Goal: Find specific page/section: Find specific page/section

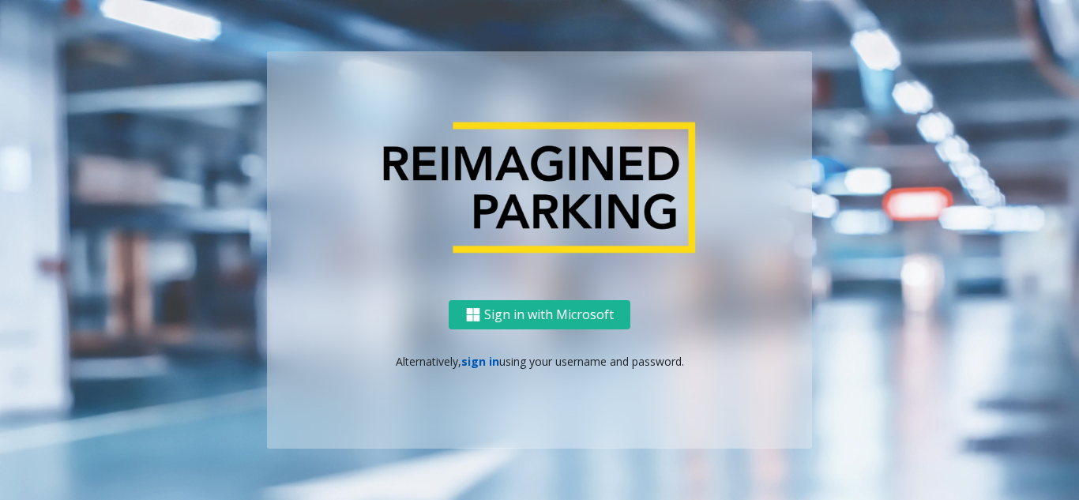
click at [487, 361] on link "sign in" at bounding box center [480, 361] width 38 height 15
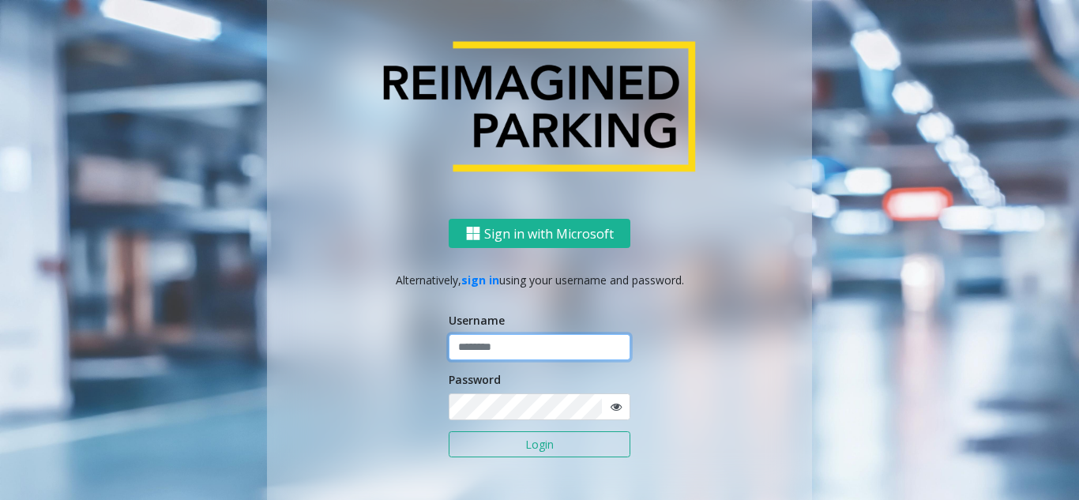
click at [514, 334] on input "text" at bounding box center [540, 347] width 182 height 27
paste input "*******"
type input "*******"
click at [513, 439] on button "Login" at bounding box center [540, 444] width 182 height 27
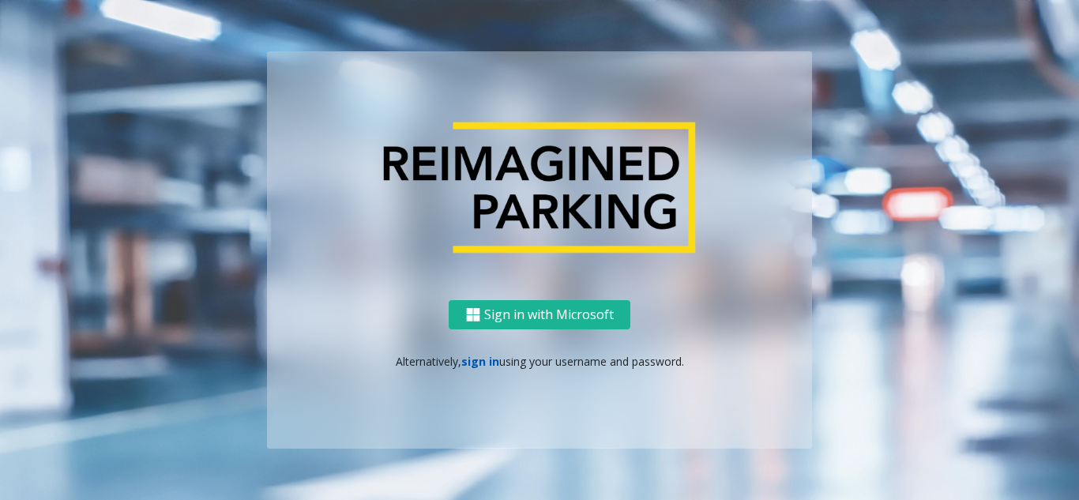
click at [491, 366] on link "sign in" at bounding box center [480, 361] width 38 height 15
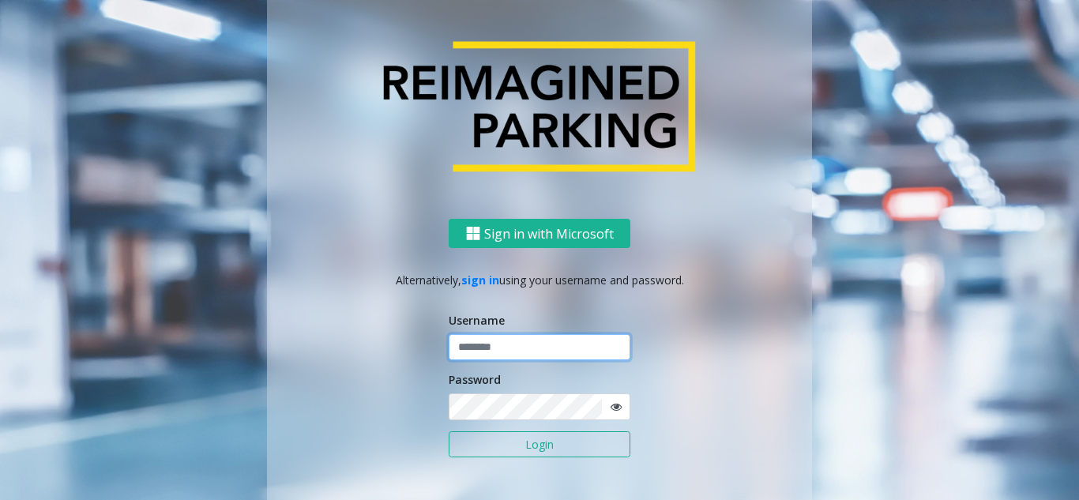
click at [484, 350] on input "text" at bounding box center [540, 347] width 182 height 27
paste input "*******"
type input "*******"
click at [612, 405] on icon at bounding box center [616, 406] width 11 height 11
click at [415, 399] on div "Sign in with Microsoft Alternatively, sign in using your username and password.…" at bounding box center [539, 374] width 545 height 311
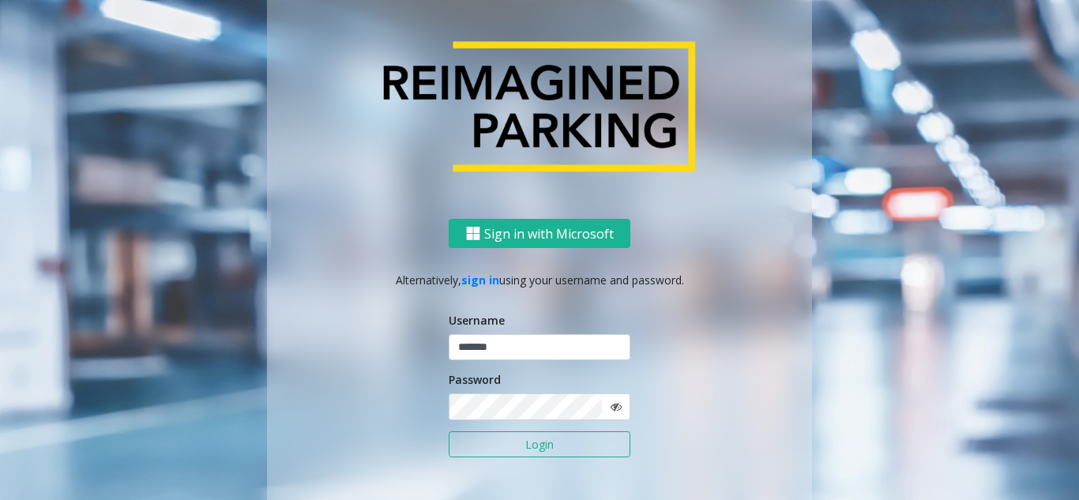
click at [527, 453] on button "Login" at bounding box center [540, 444] width 182 height 27
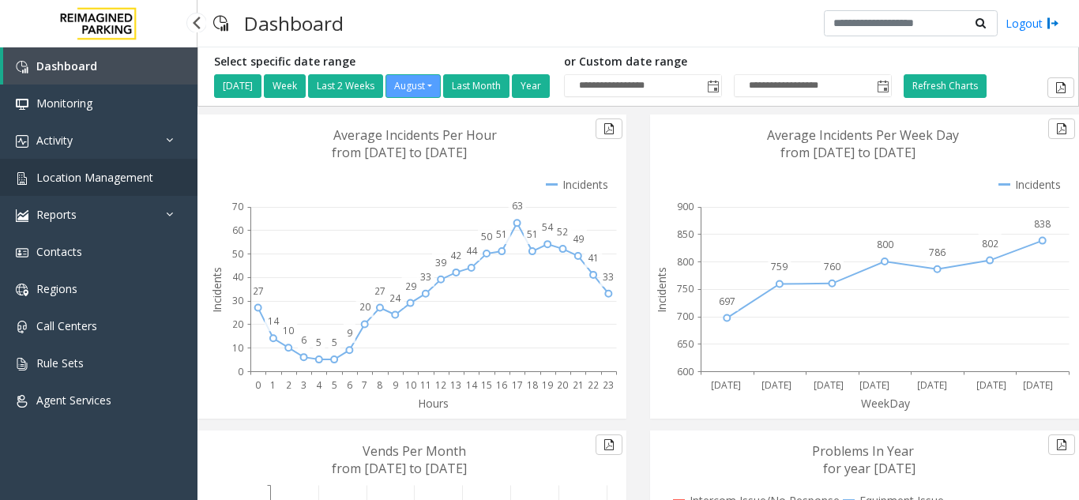
drag, startPoint x: 0, startPoint y: 0, endPoint x: 103, endPoint y: 185, distance: 211.5
click at [103, 185] on link "Location Management" at bounding box center [99, 177] width 198 height 37
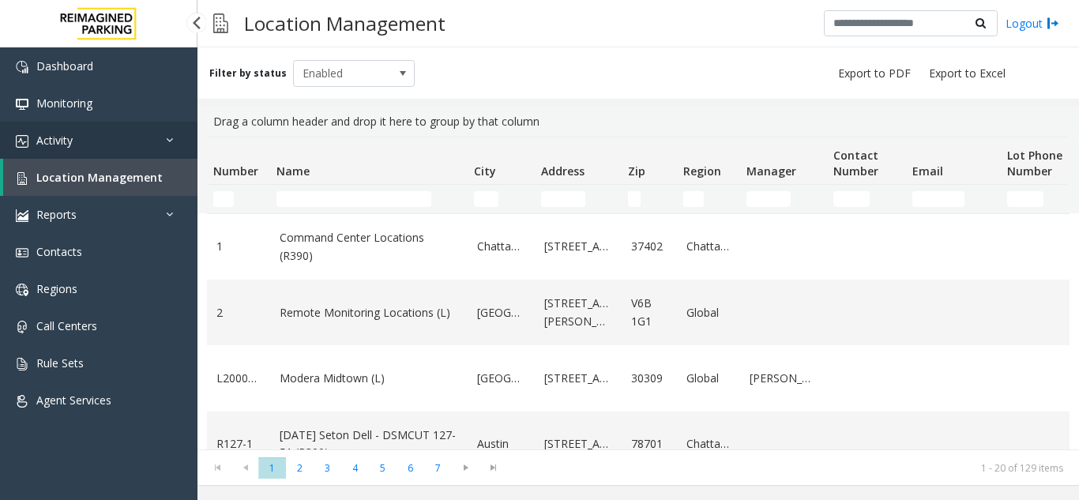
click at [38, 155] on link "Activity" at bounding box center [99, 140] width 198 height 37
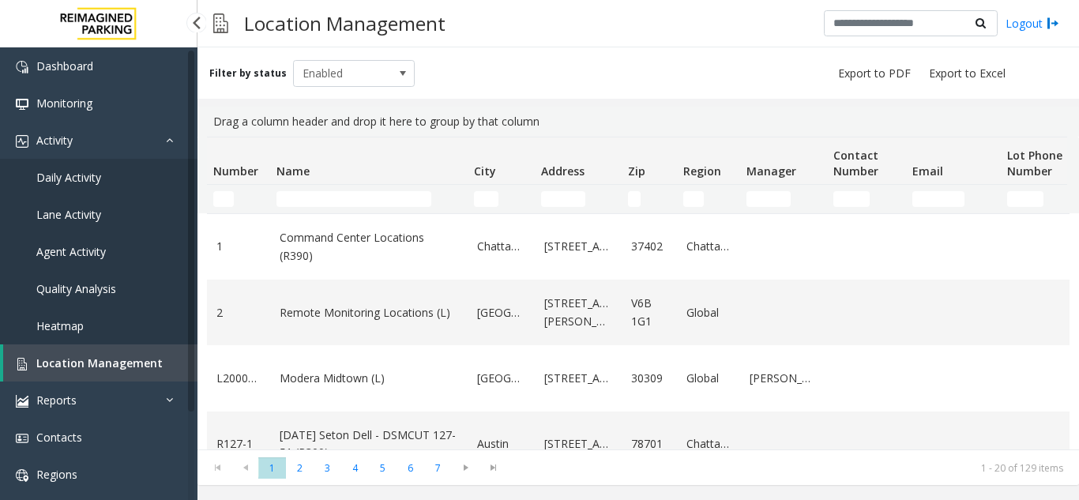
click at [81, 168] on link "Daily Activity" at bounding box center [99, 177] width 198 height 37
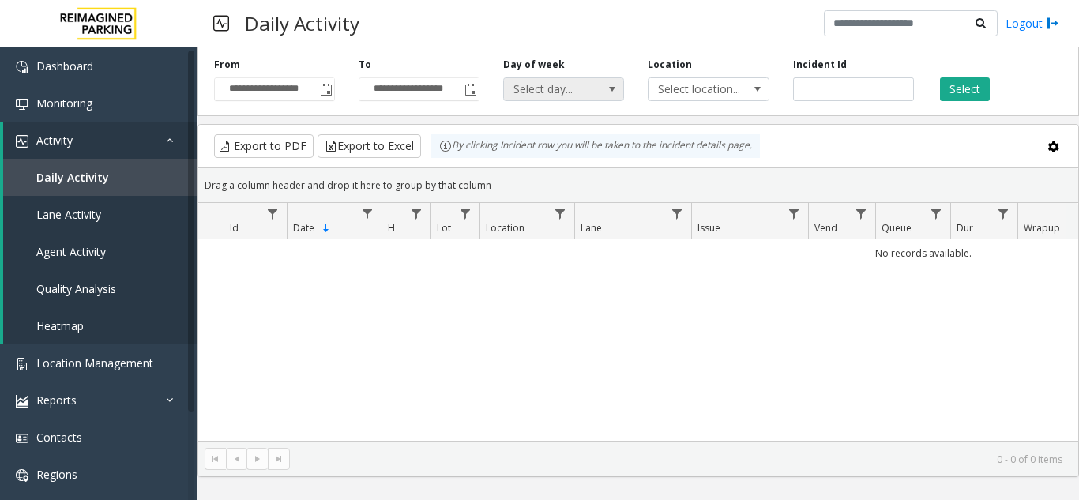
click at [556, 89] on span "Select day..." at bounding box center [552, 89] width 96 height 22
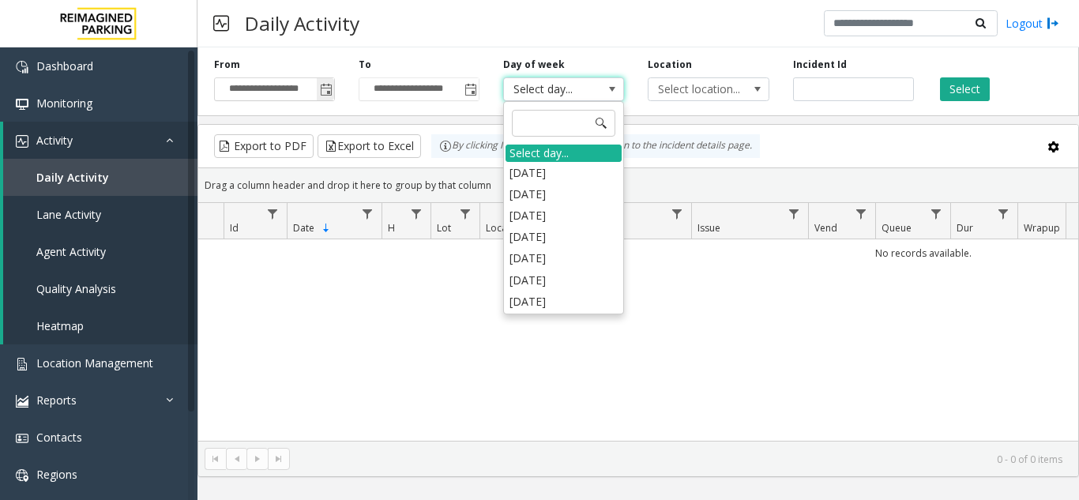
click at [322, 97] on span "Toggle popup" at bounding box center [325, 89] width 17 height 25
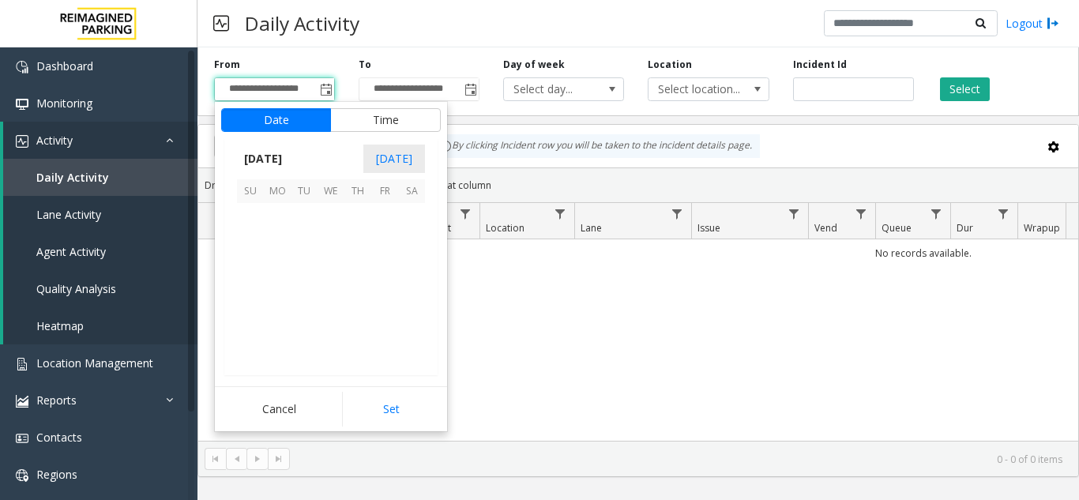
scroll to position [283415, 0]
click at [360, 300] on span "21" at bounding box center [358, 297] width 27 height 27
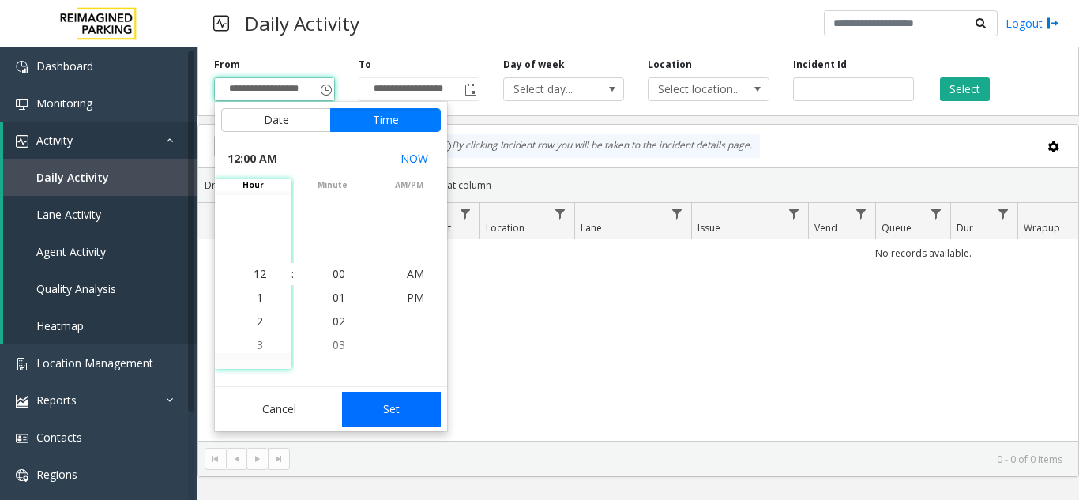
drag, startPoint x: 416, startPoint y: 402, endPoint x: 358, endPoint y: 149, distance: 260.1
click at [415, 402] on button "Set" at bounding box center [392, 409] width 100 height 35
type input "**********"
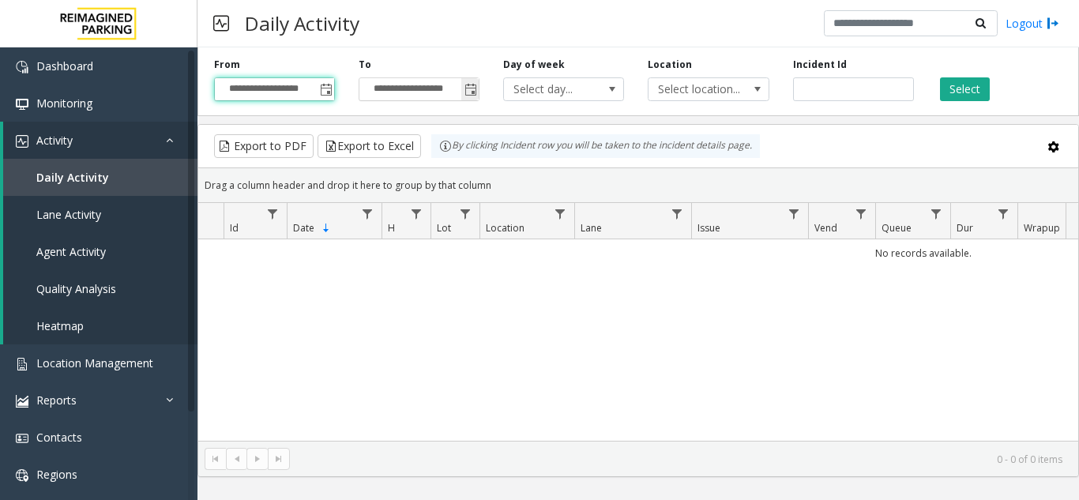
click at [469, 99] on span "Toggle popup" at bounding box center [469, 89] width 17 height 25
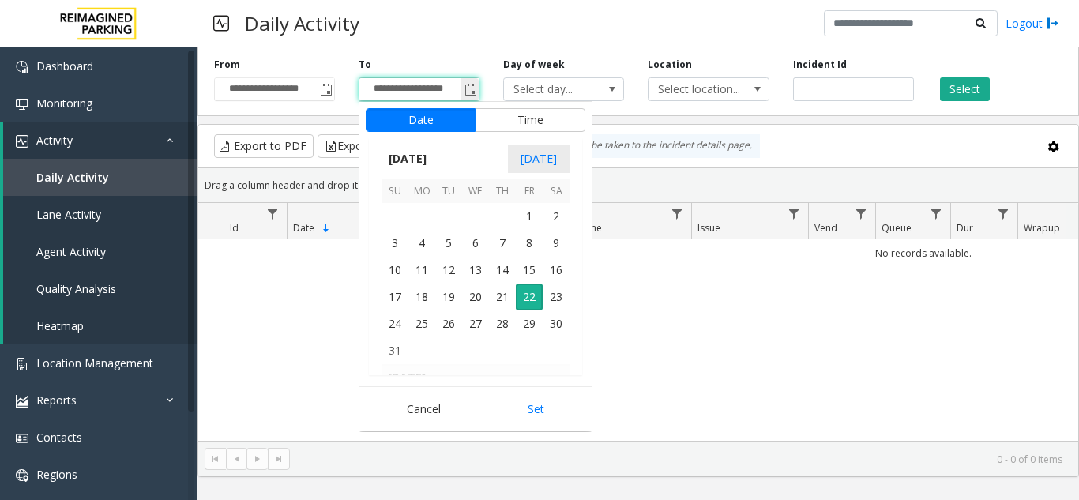
scroll to position [24, 0]
click at [526, 302] on span "22" at bounding box center [529, 297] width 27 height 27
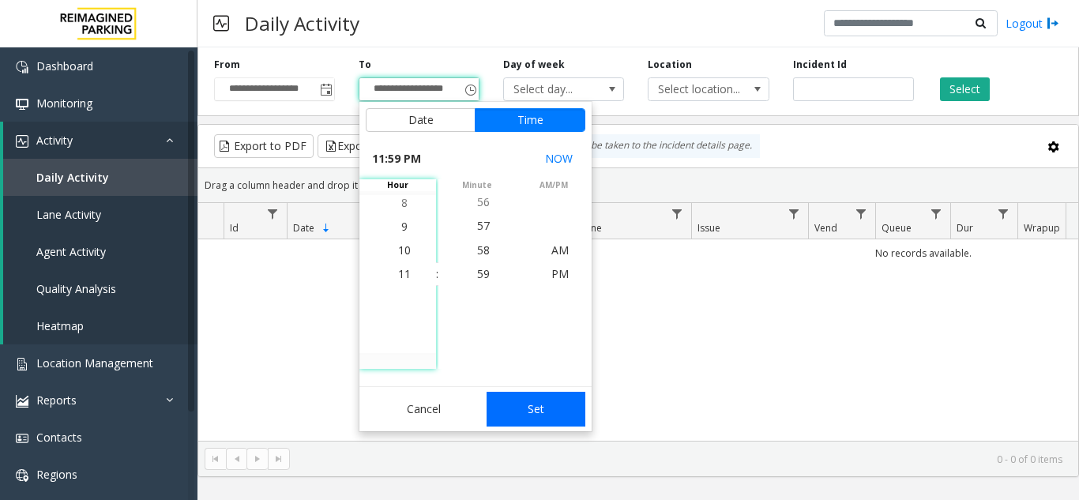
click at [540, 420] on button "Set" at bounding box center [537, 409] width 100 height 35
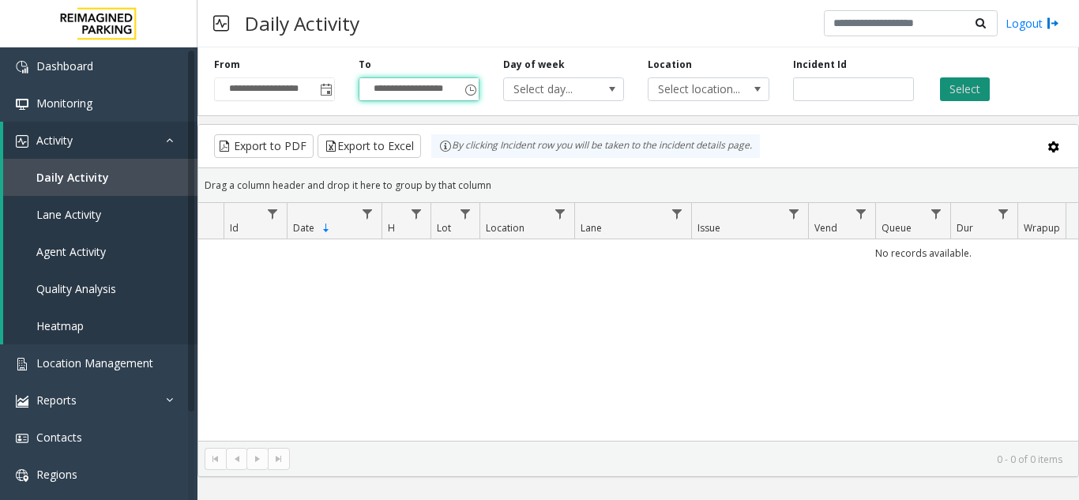
click at [966, 89] on button "Select" at bounding box center [965, 89] width 50 height 24
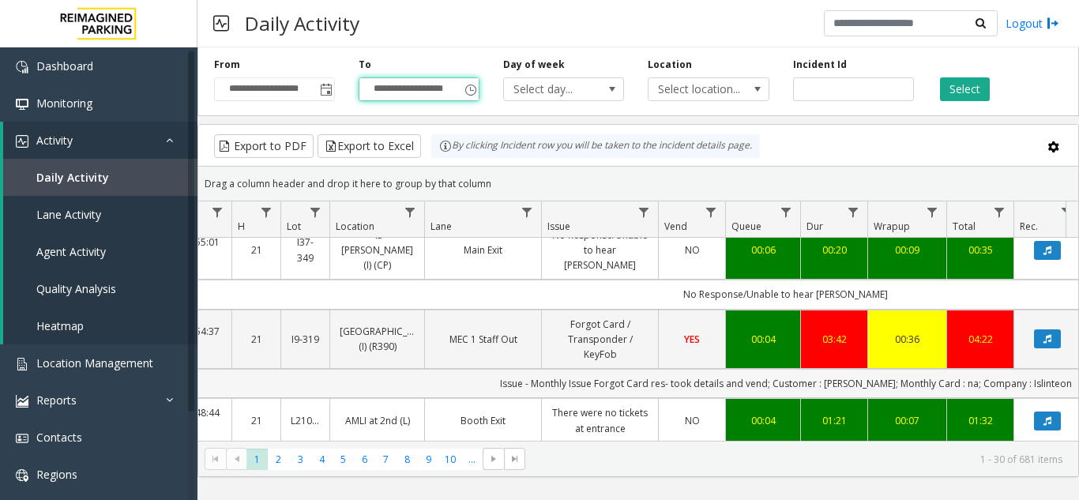
drag, startPoint x: 740, startPoint y: 426, endPoint x: 779, endPoint y: 420, distance: 40.0
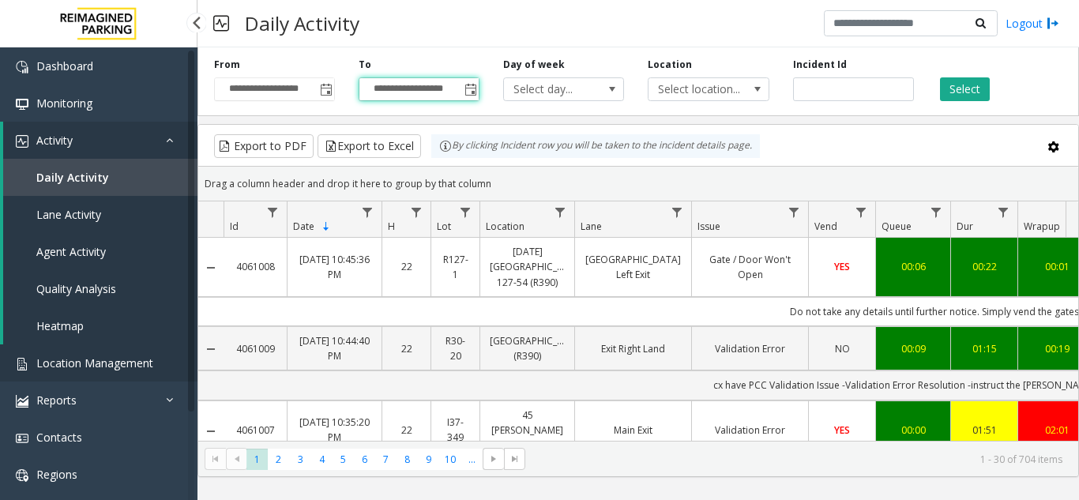
scroll to position [96, 441]
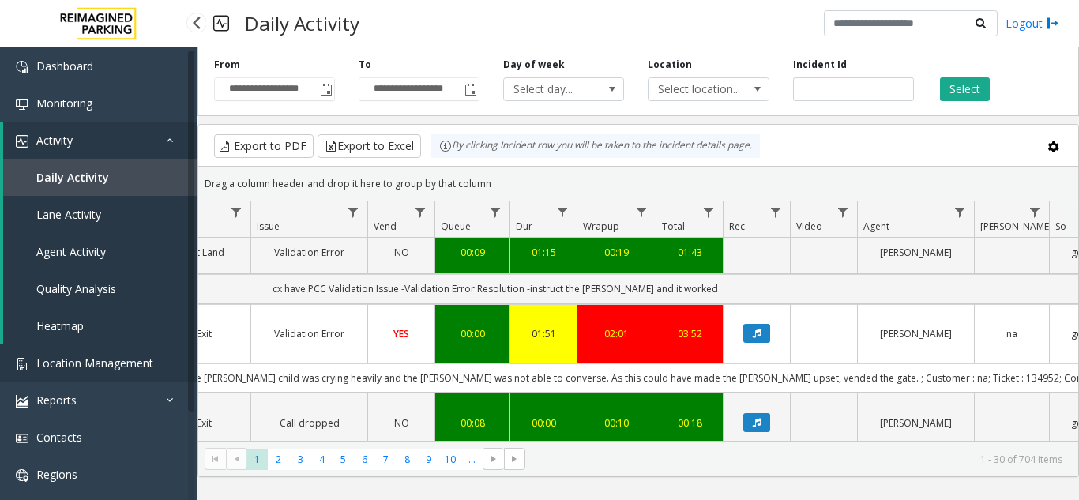
click at [122, 358] on span "Location Management" at bounding box center [94, 363] width 117 height 15
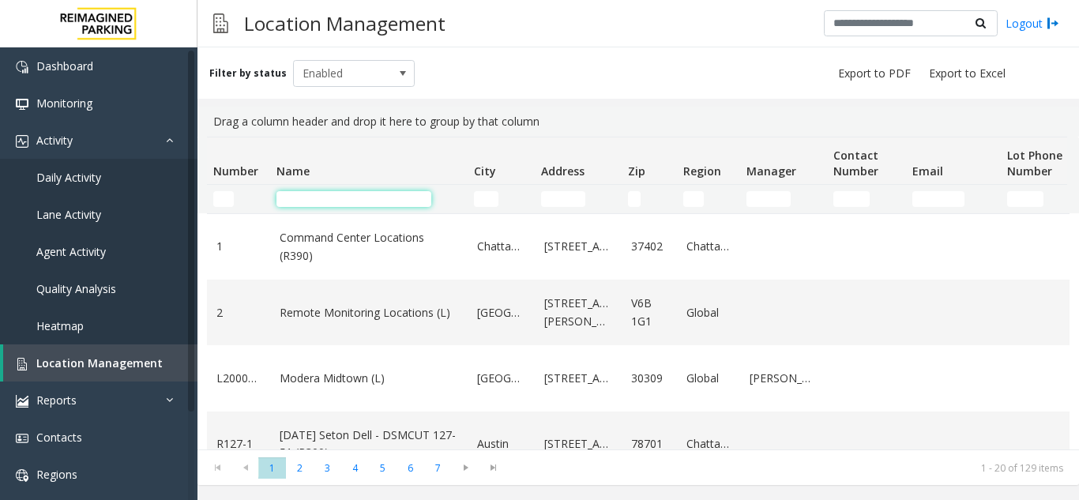
click at [340, 196] on input "Name Filter" at bounding box center [354, 199] width 155 height 16
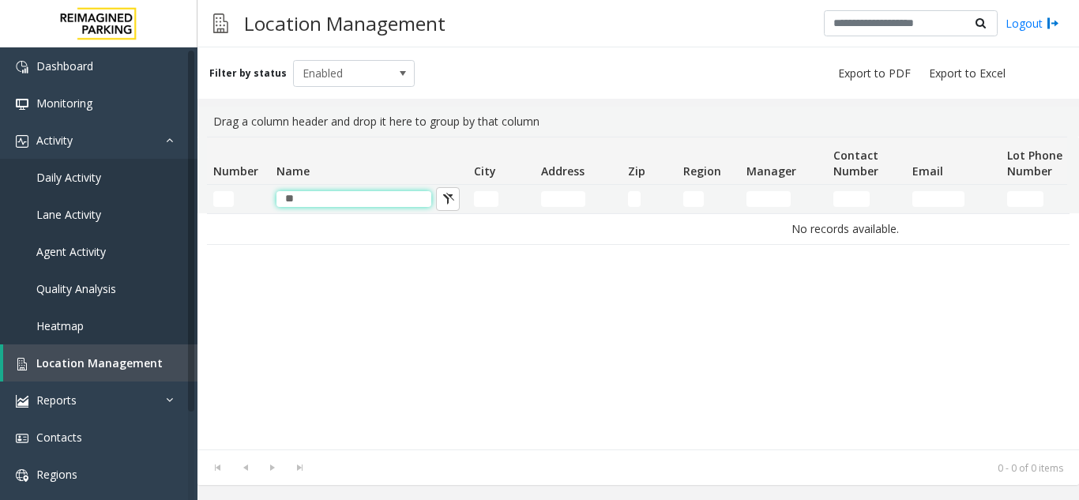
type input "*"
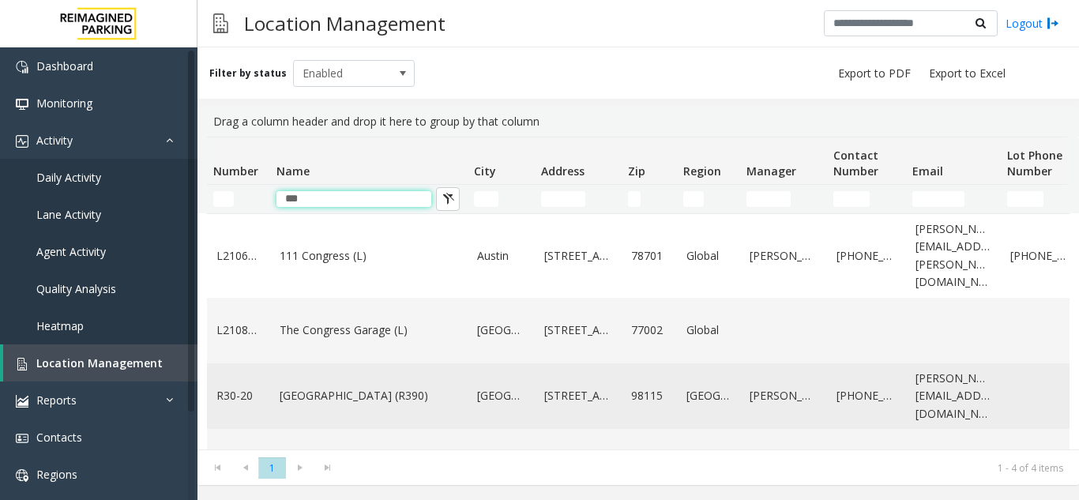
type input "***"
click at [421, 387] on link "Green Lake Village (R390)" at bounding box center [369, 395] width 179 height 17
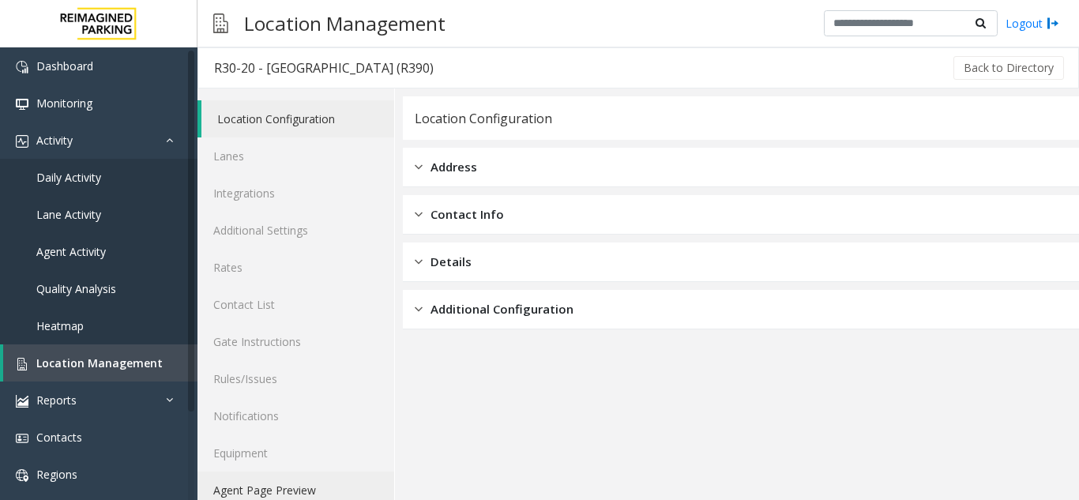
click at [349, 480] on link "Agent Page Preview" at bounding box center [296, 490] width 197 height 37
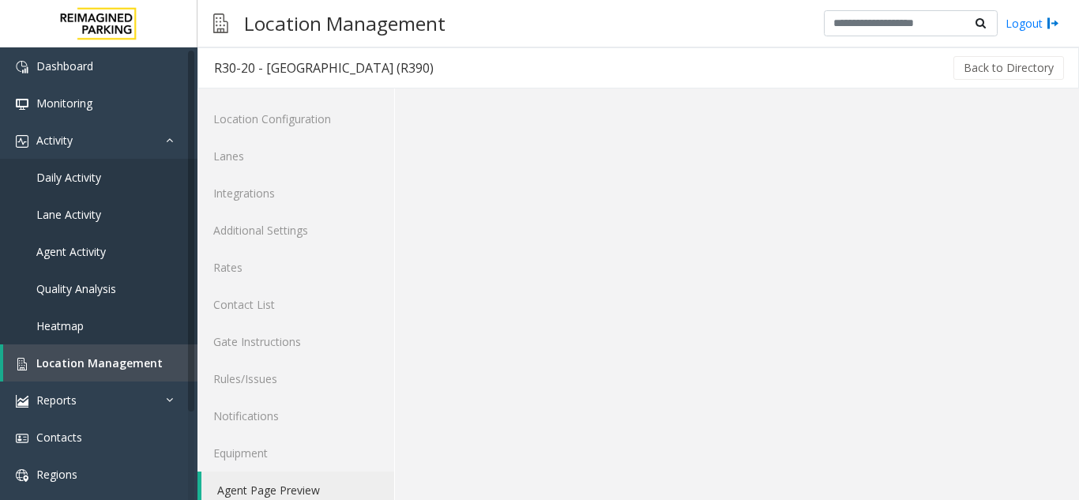
click at [349, 480] on link "Agent Page Preview" at bounding box center [297, 490] width 193 height 37
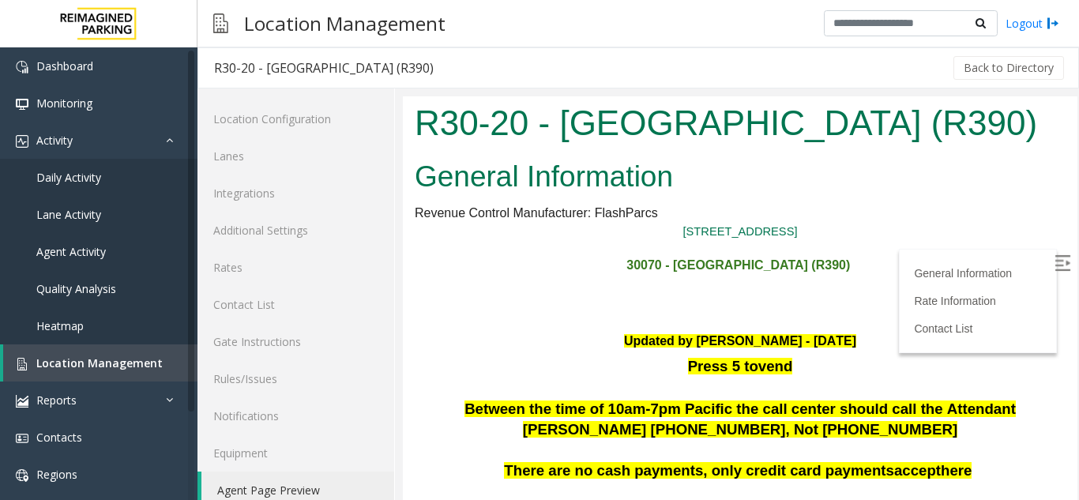
scroll to position [237, 0]
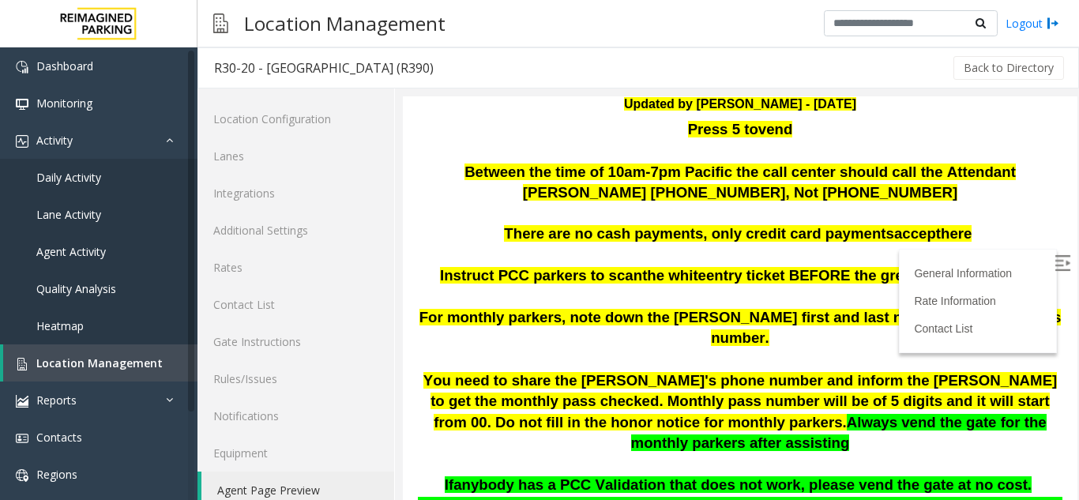
click at [1055, 263] on img at bounding box center [1063, 263] width 16 height 16
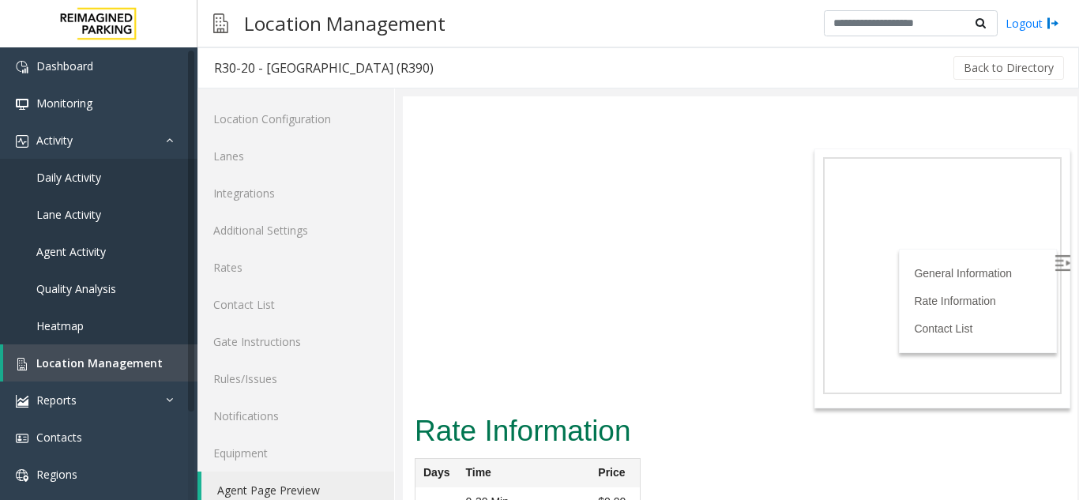
scroll to position [4553, 0]
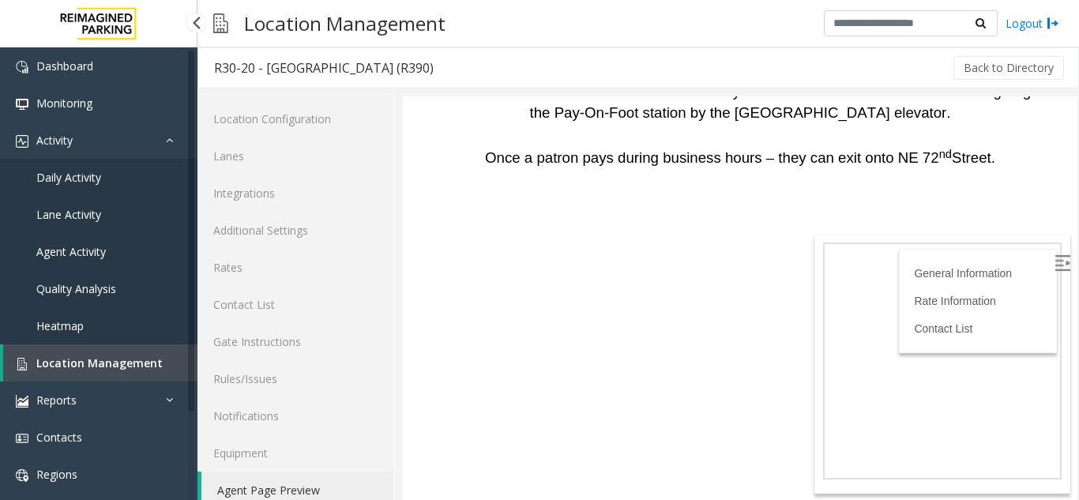
click at [118, 363] on span "Location Management" at bounding box center [99, 363] width 126 height 15
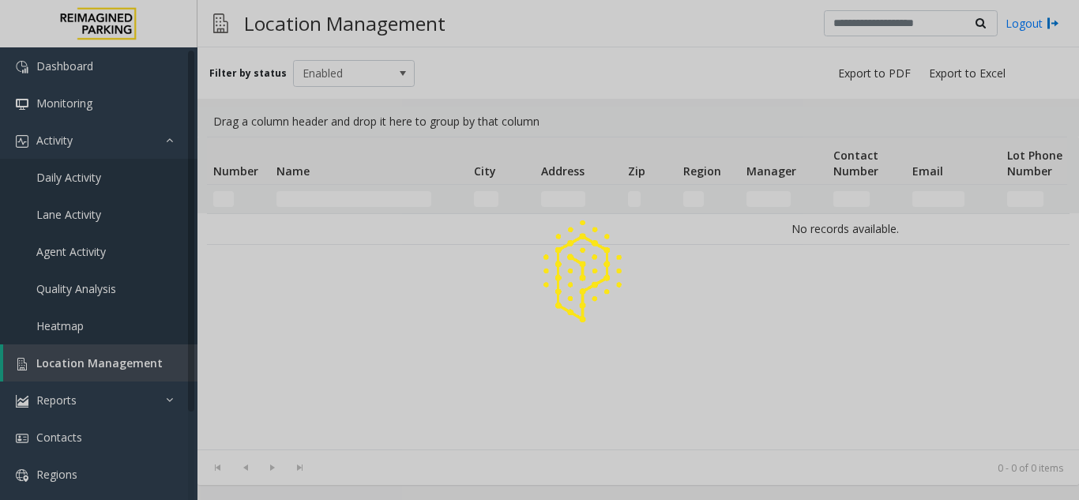
click at [313, 193] on div at bounding box center [539, 250] width 1079 height 500
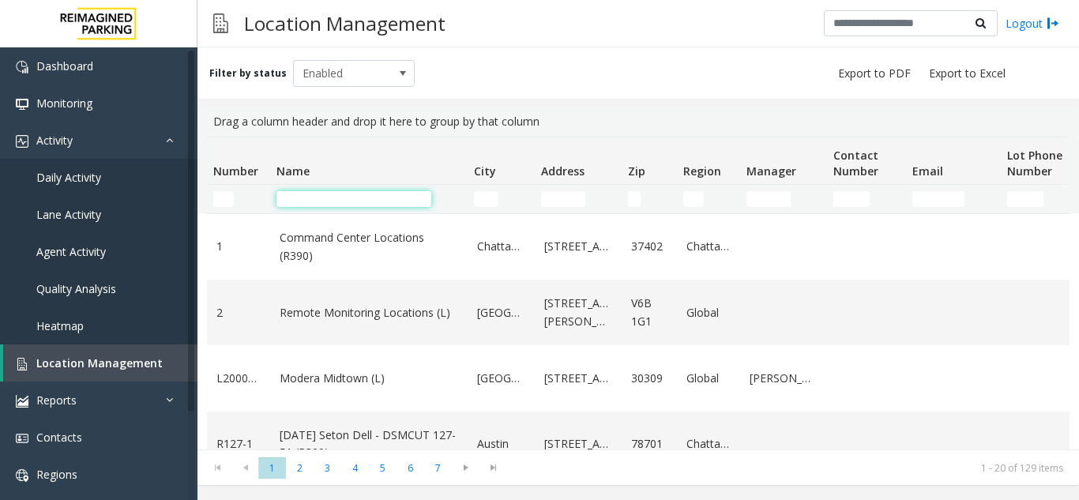
click at [313, 193] on input "Name Filter" at bounding box center [354, 199] width 155 height 16
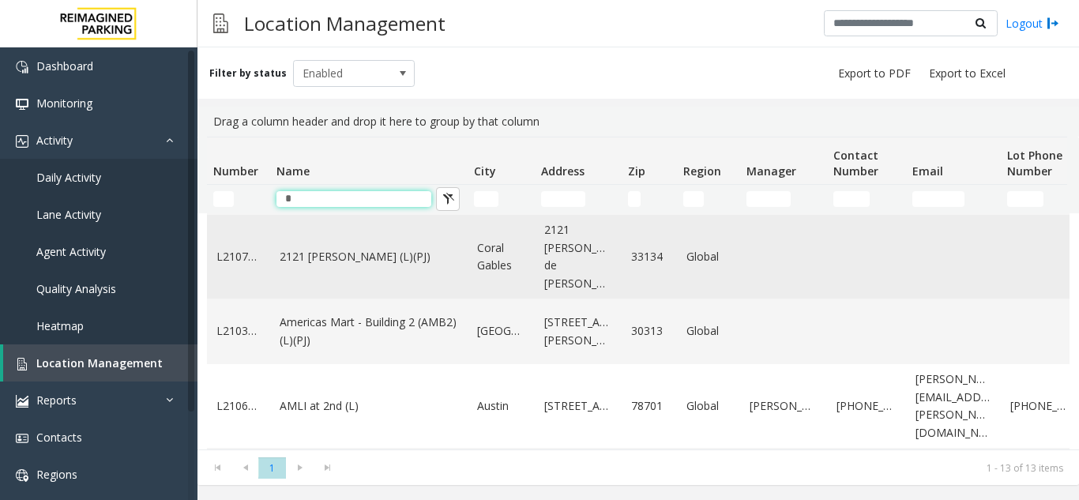
scroll to position [158, 0]
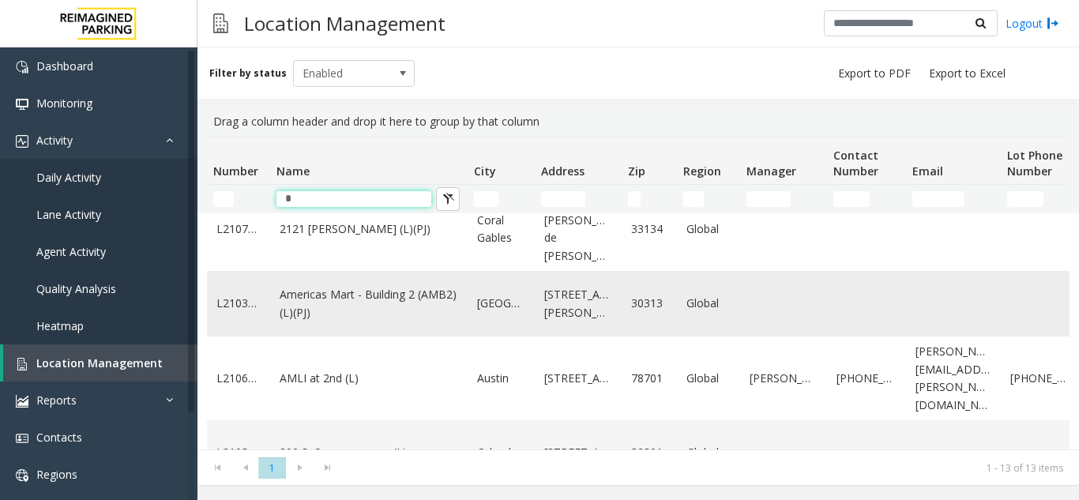
type input "*"
click at [314, 295] on link "Americas Mart - Building 2 (AMB2) (L)(PJ)" at bounding box center [369, 304] width 179 height 36
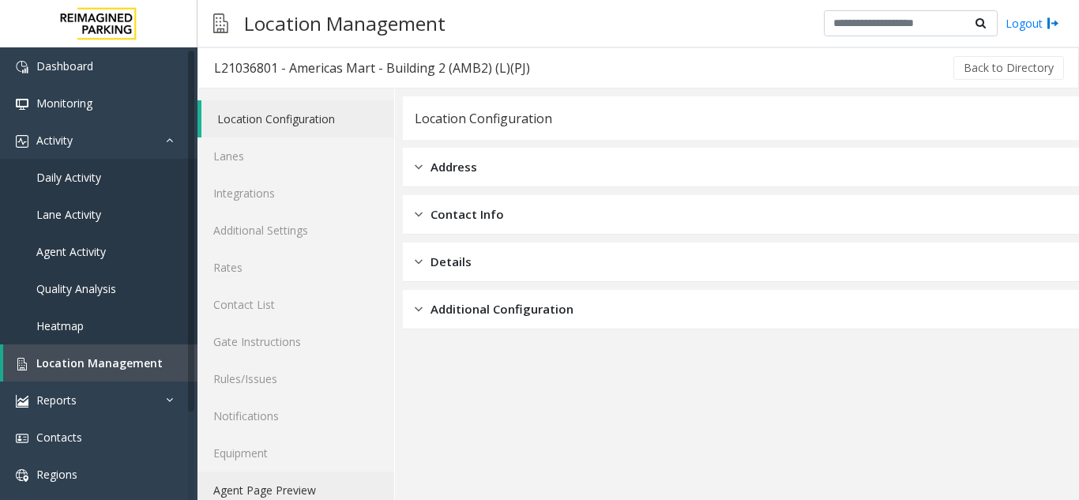
click at [286, 482] on link "Agent Page Preview" at bounding box center [296, 490] width 197 height 37
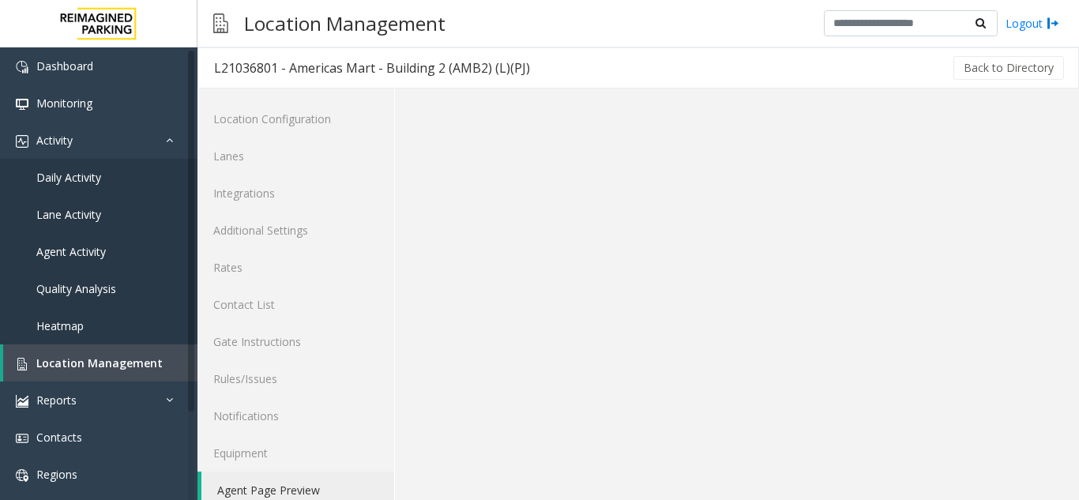
click at [286, 482] on link "Agent Page Preview" at bounding box center [297, 490] width 193 height 37
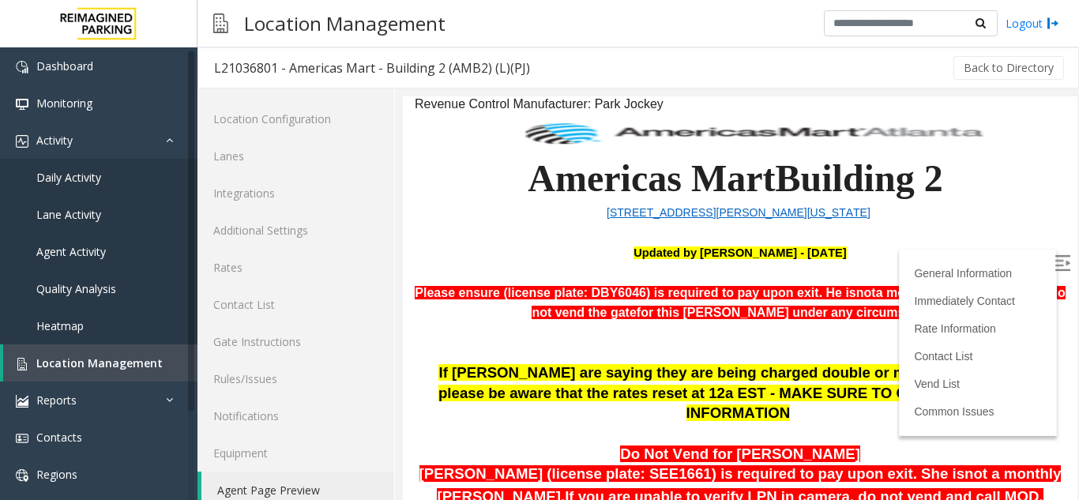
scroll to position [158, 0]
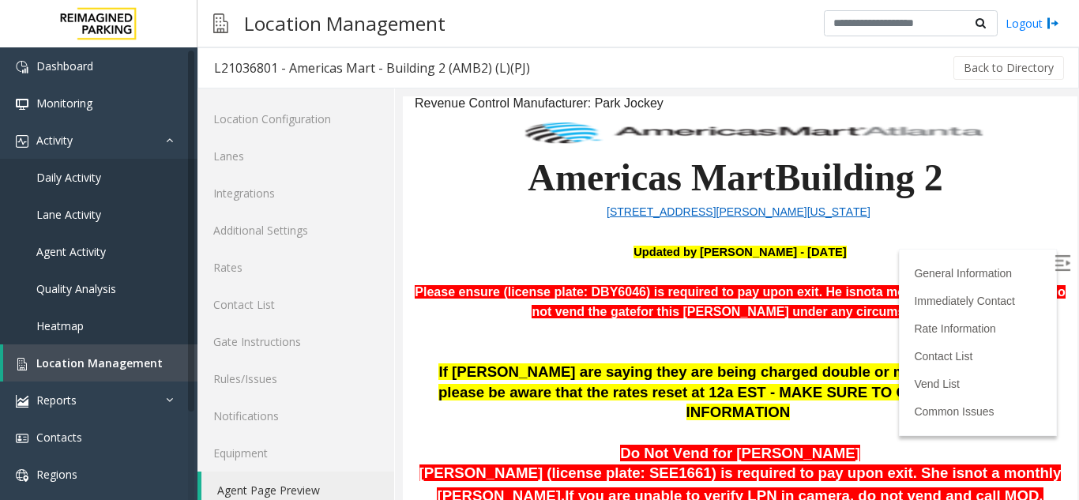
click at [1055, 255] on img at bounding box center [1063, 263] width 16 height 16
click at [133, 355] on link "Location Management" at bounding box center [100, 363] width 194 height 37
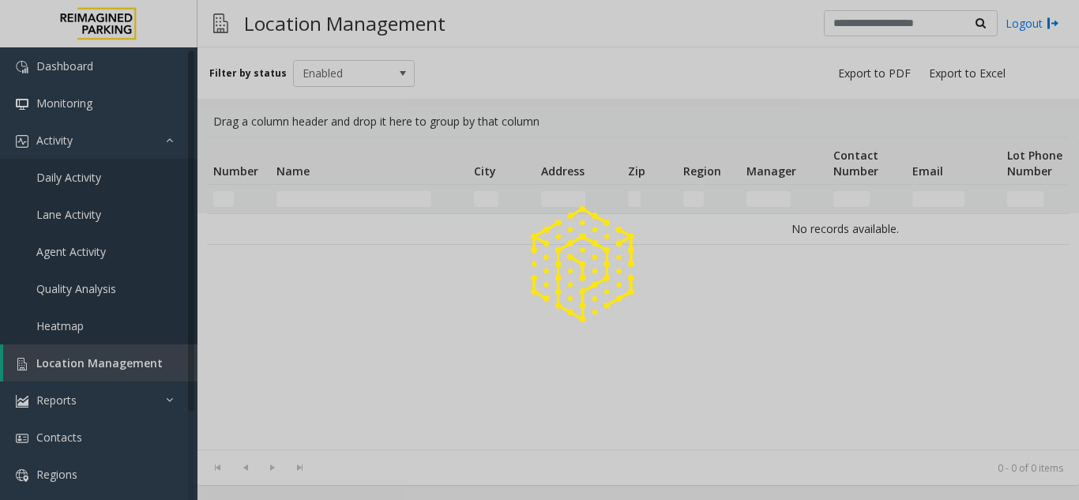
click at [131, 355] on div at bounding box center [539, 250] width 1079 height 500
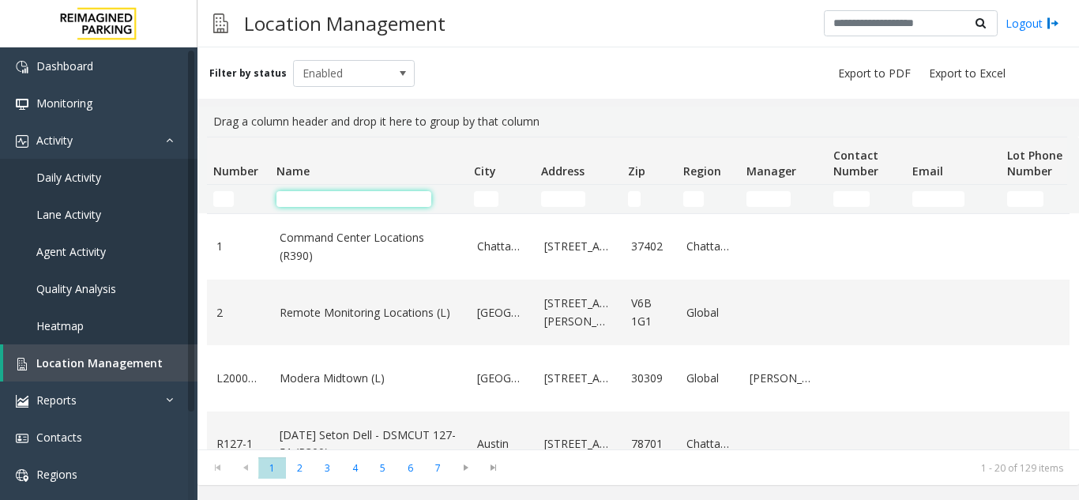
click at [345, 195] on input "Name Filter" at bounding box center [354, 199] width 155 height 16
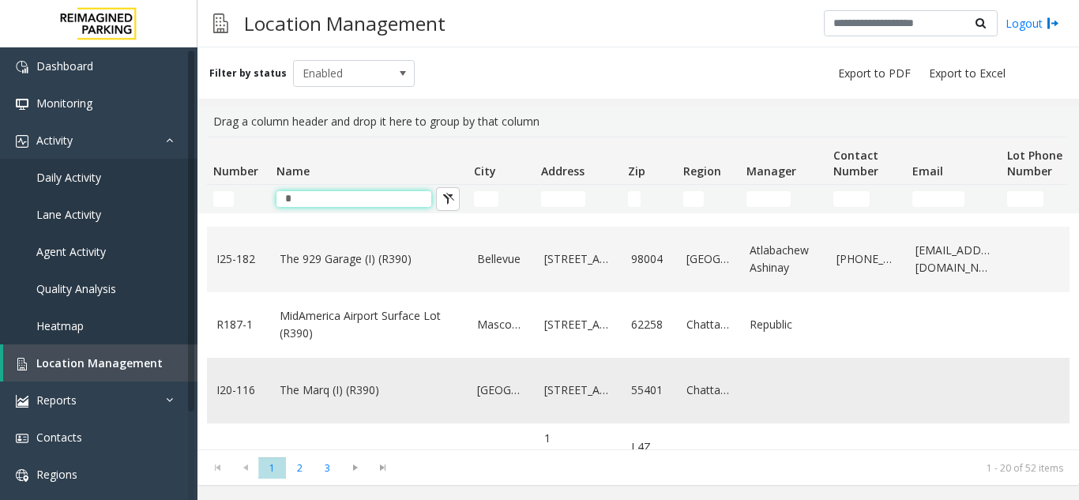
scroll to position [474, 0]
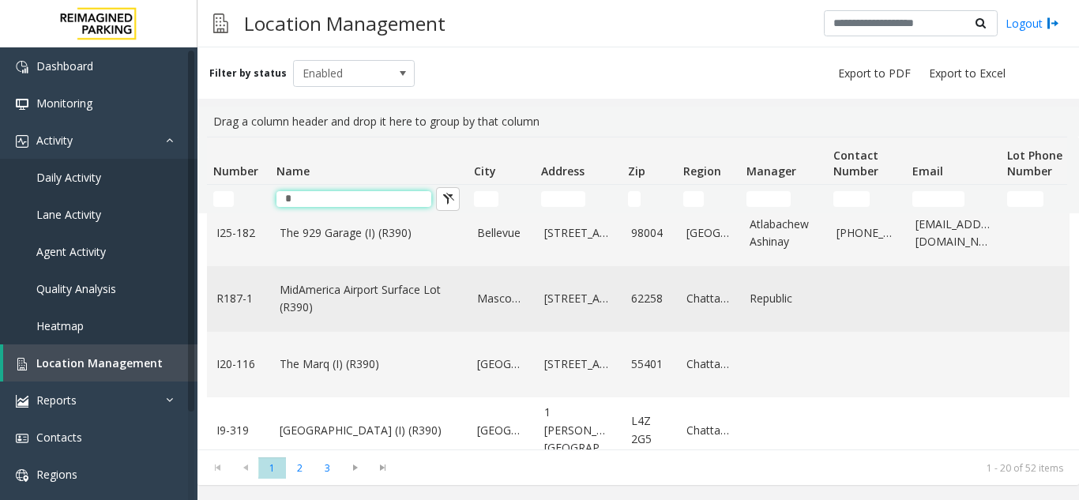
type input "*"
click at [422, 303] on link "MidAmerica Airport Surface Lot (R390)" at bounding box center [369, 299] width 179 height 36
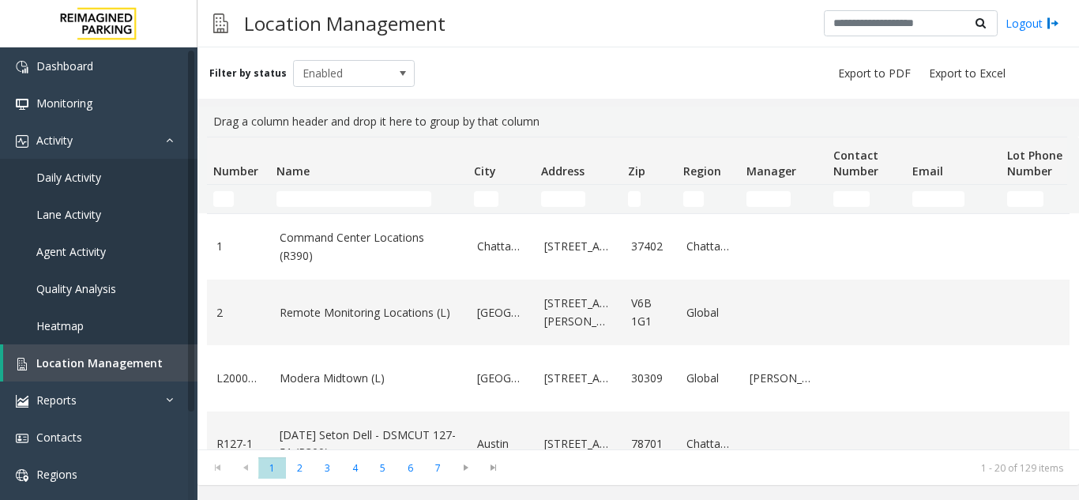
click at [298, 212] on td "Name Filter" at bounding box center [369, 199] width 198 height 28
click at [310, 200] on input "Name Filter" at bounding box center [354, 199] width 155 height 16
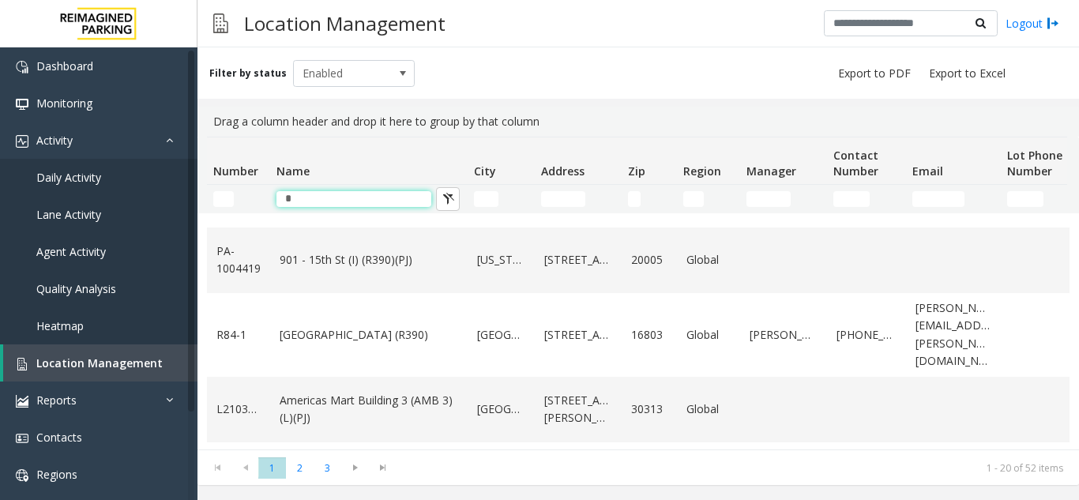
scroll to position [869, 0]
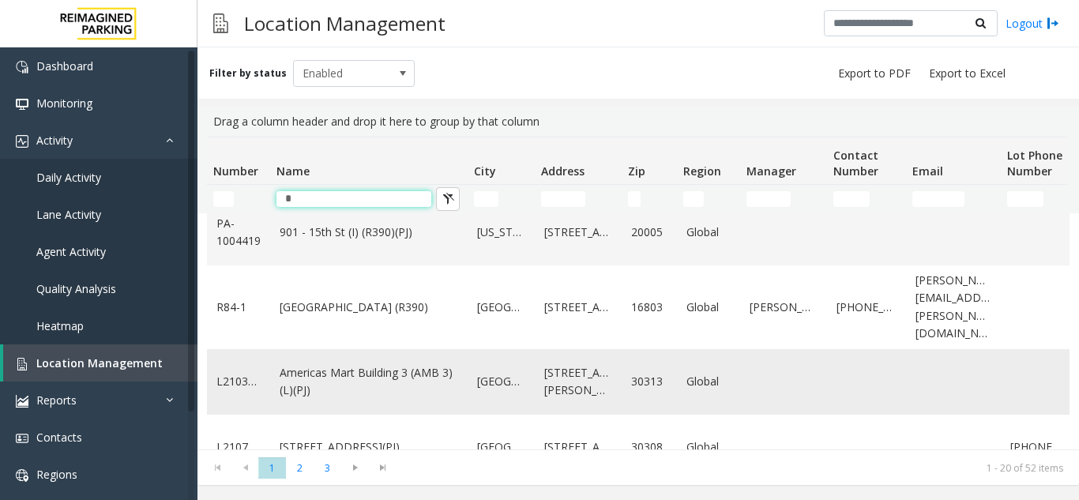
type input "*"
click at [336, 364] on link "Americas Mart Building 3 (AMB 3) (L)(PJ)" at bounding box center [369, 382] width 179 height 36
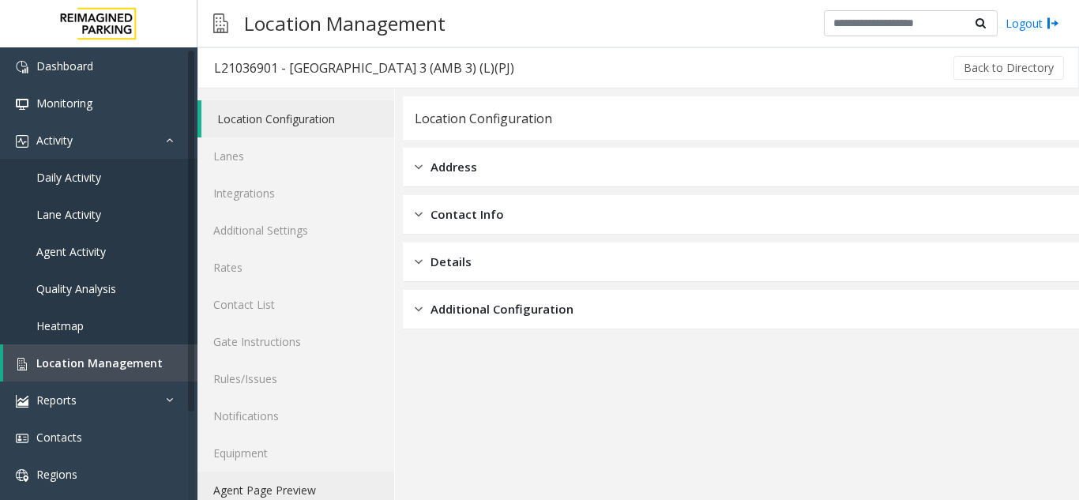
click at [301, 499] on link "Agent Page Preview" at bounding box center [296, 490] width 197 height 37
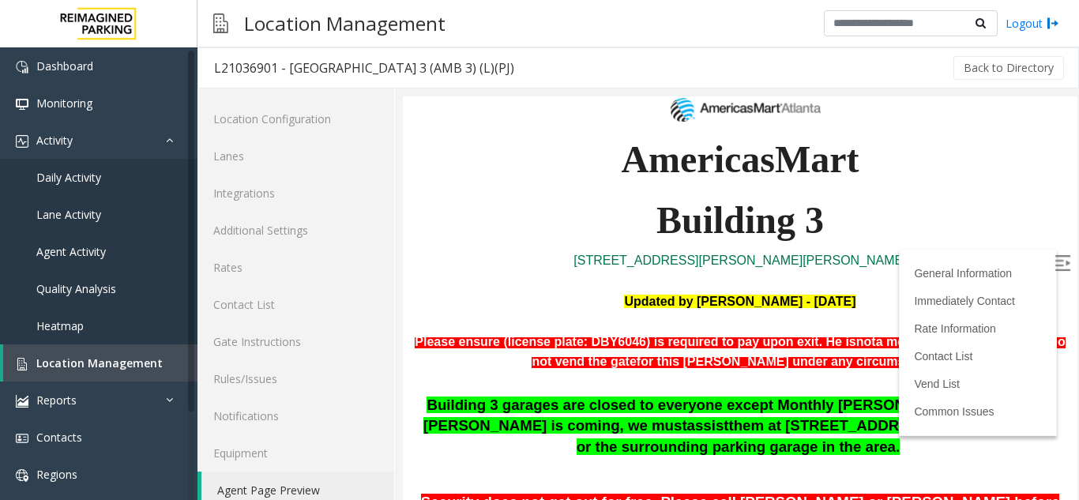
scroll to position [316, 0]
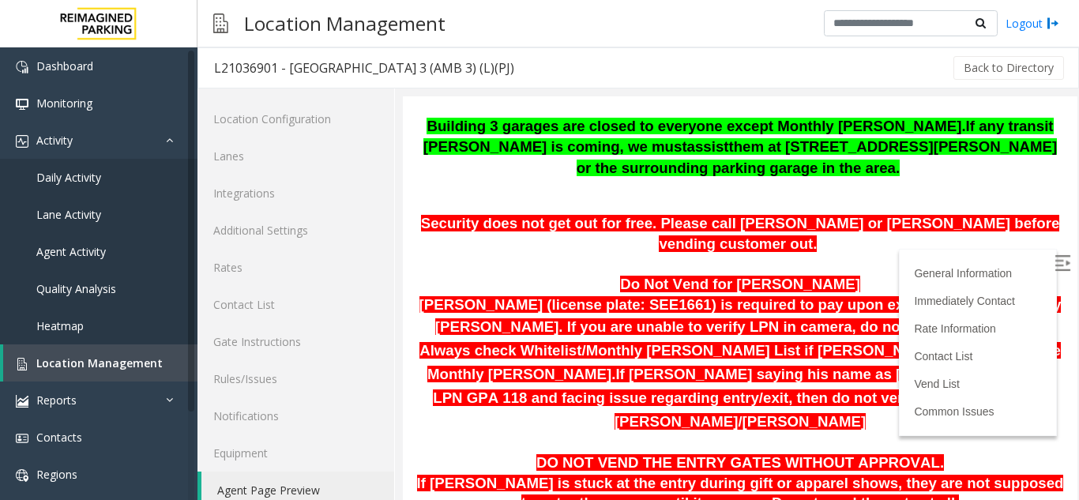
scroll to position [553, 0]
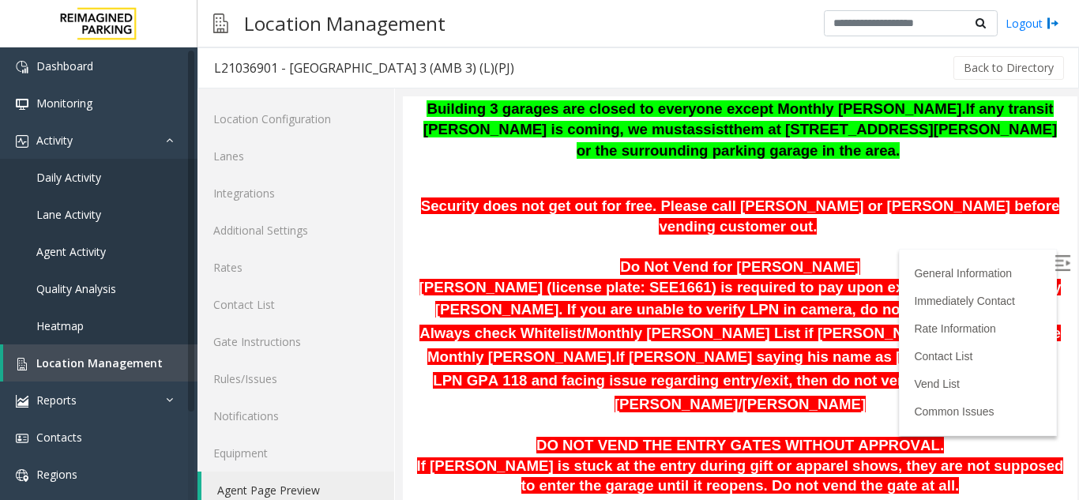
click at [1055, 256] on img at bounding box center [1063, 263] width 16 height 16
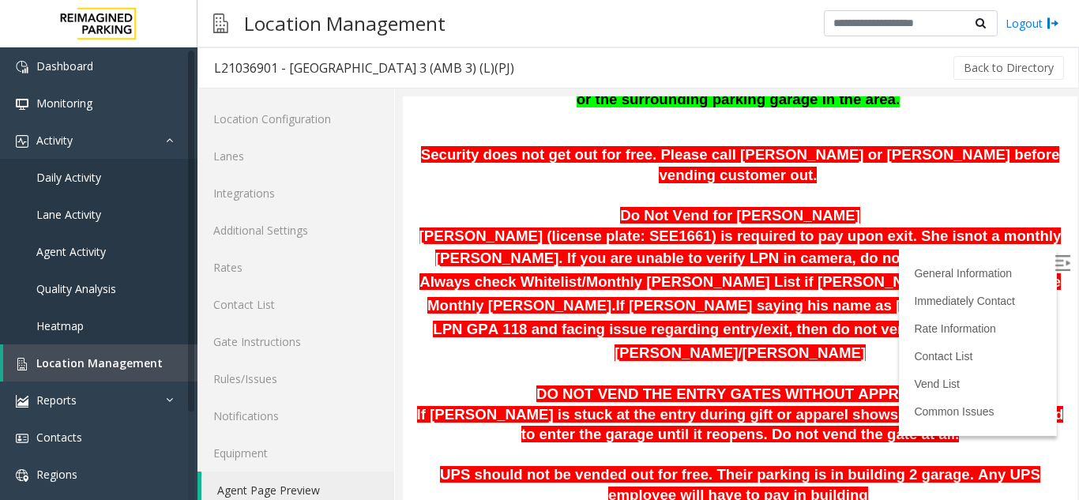
scroll to position [632, 0]
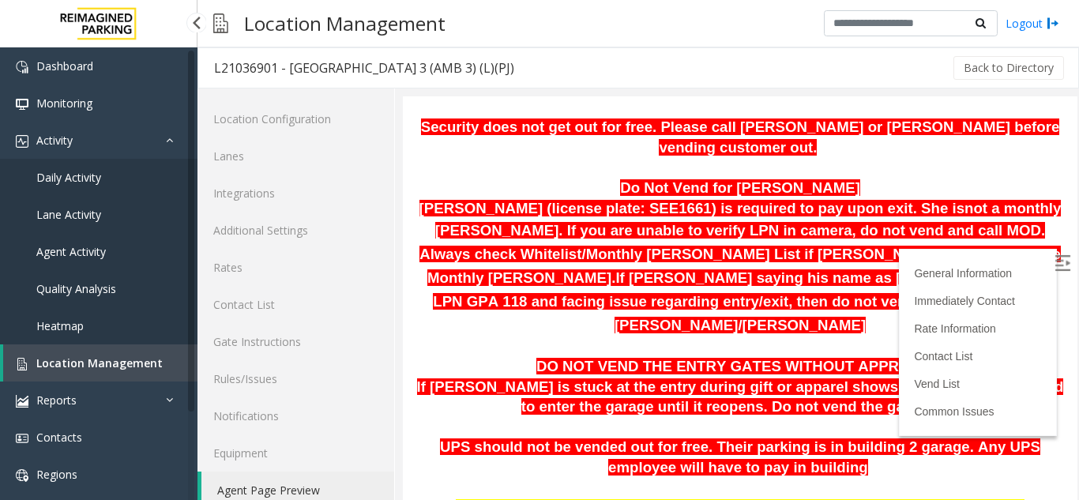
click at [137, 364] on span "Location Management" at bounding box center [99, 363] width 126 height 15
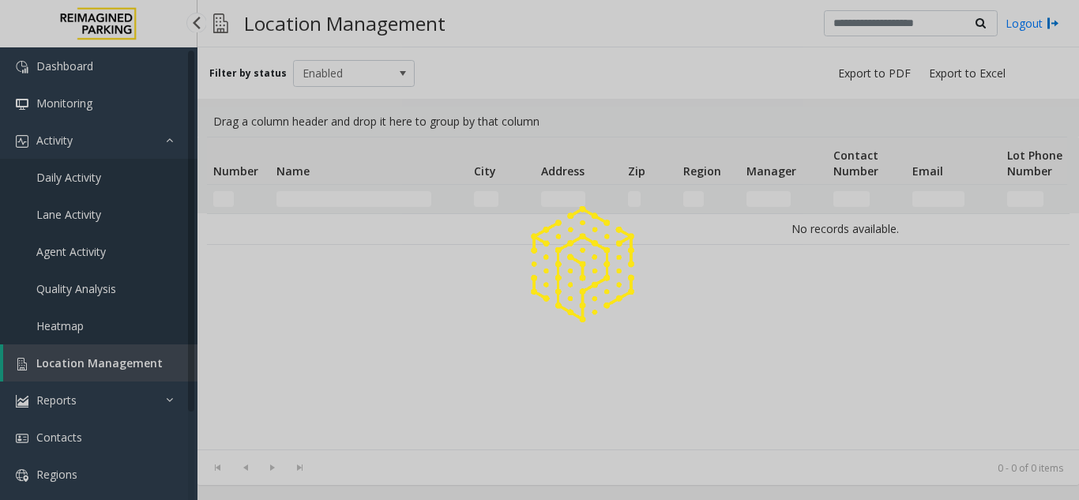
click at [130, 357] on div at bounding box center [539, 250] width 1079 height 500
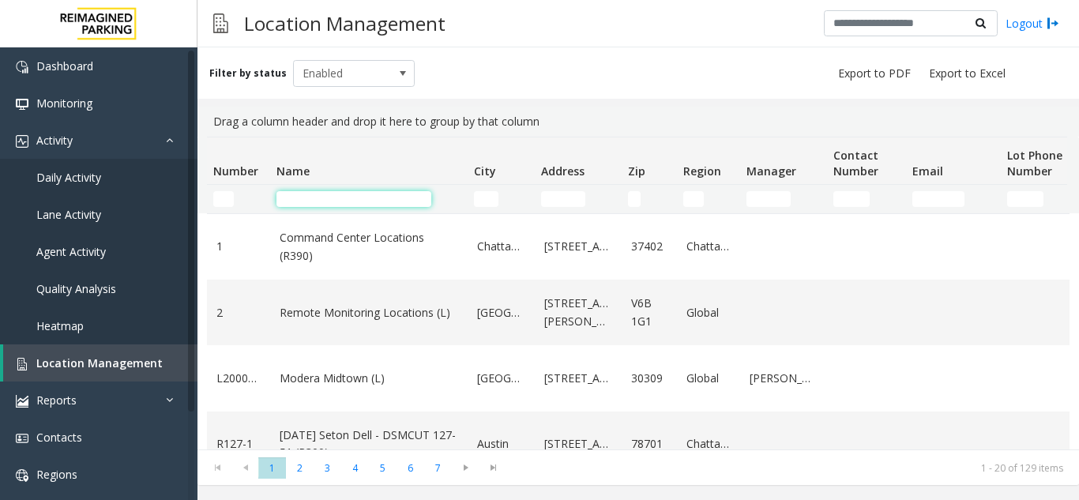
click at [333, 198] on input "Name Filter" at bounding box center [354, 199] width 155 height 16
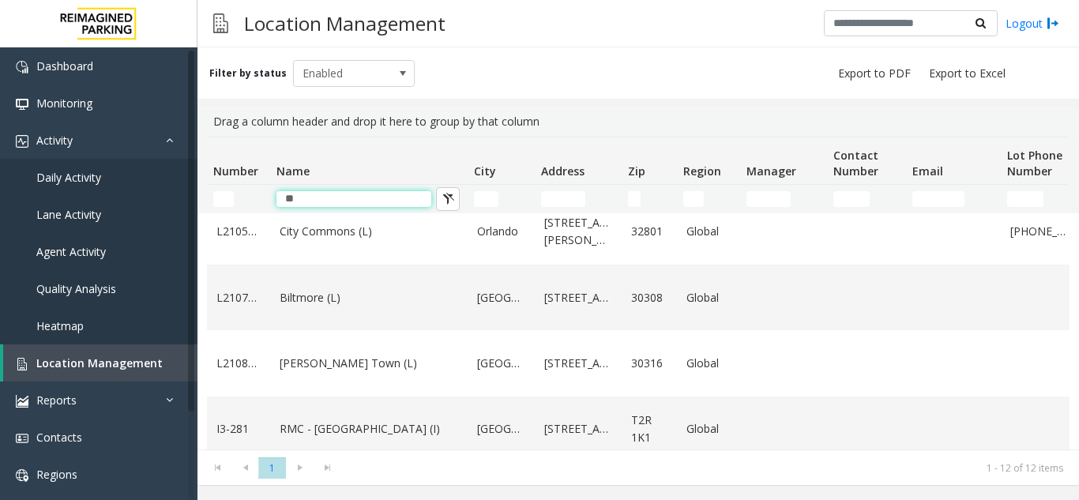
scroll to position [316, 0]
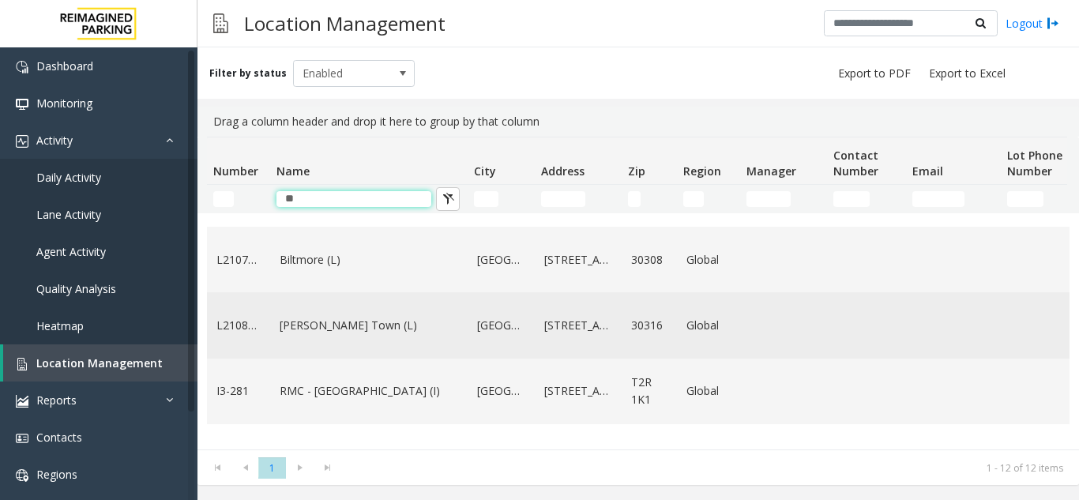
type input "**"
click at [380, 334] on link "Modera - Reynolds Town (L)" at bounding box center [369, 325] width 179 height 17
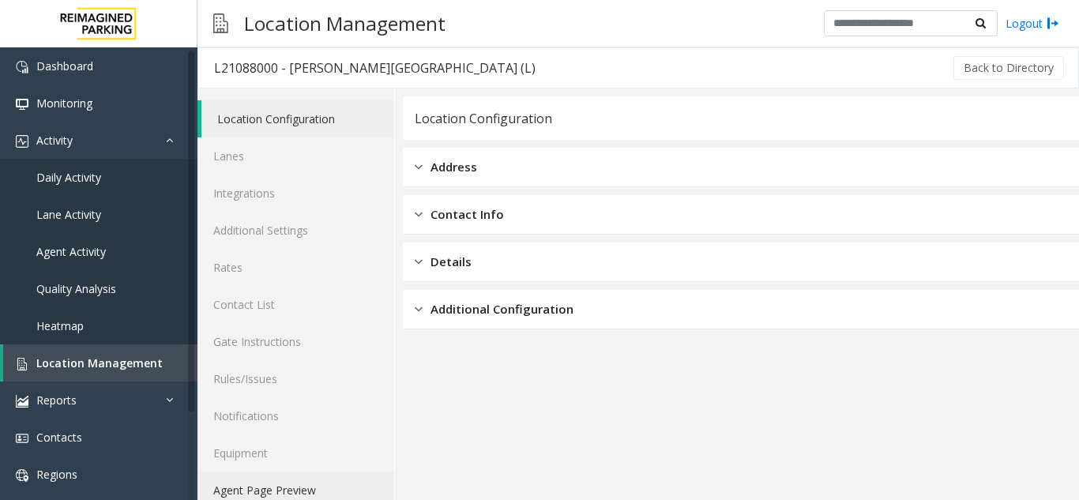
click at [290, 485] on link "Agent Page Preview" at bounding box center [296, 490] width 197 height 37
click at [290, 484] on link "Agent Page Preview" at bounding box center [296, 490] width 197 height 37
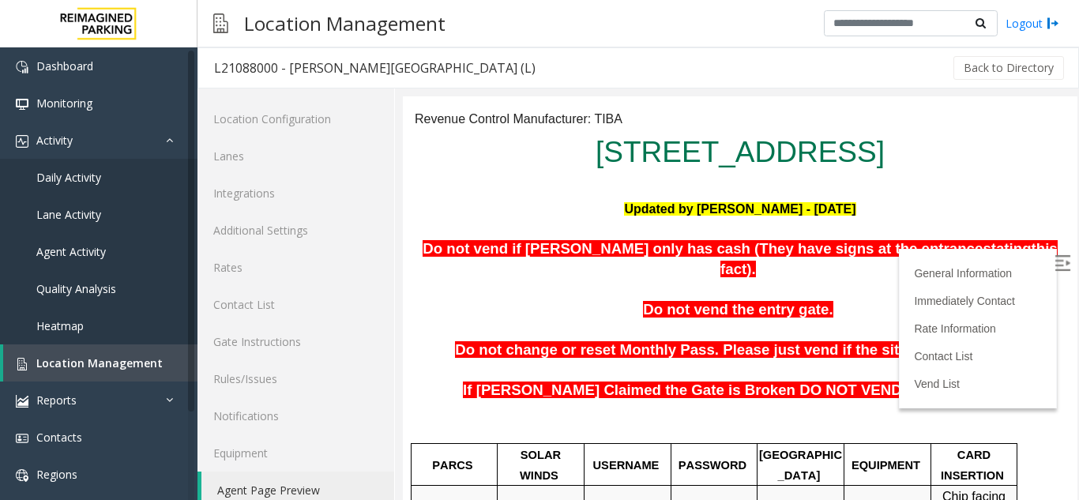
scroll to position [158, 0]
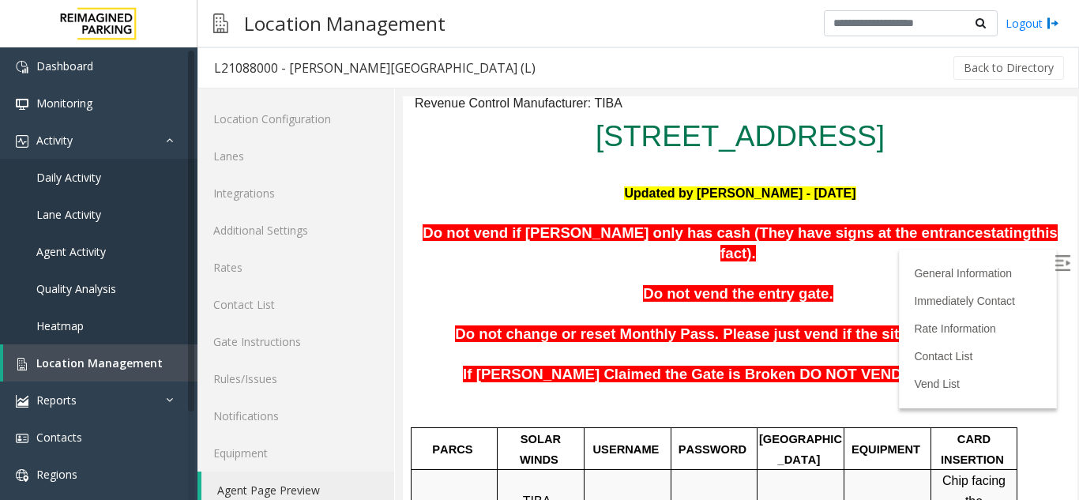
click at [1055, 262] on img at bounding box center [1063, 263] width 16 height 16
click at [156, 352] on link "Location Management" at bounding box center [100, 363] width 194 height 37
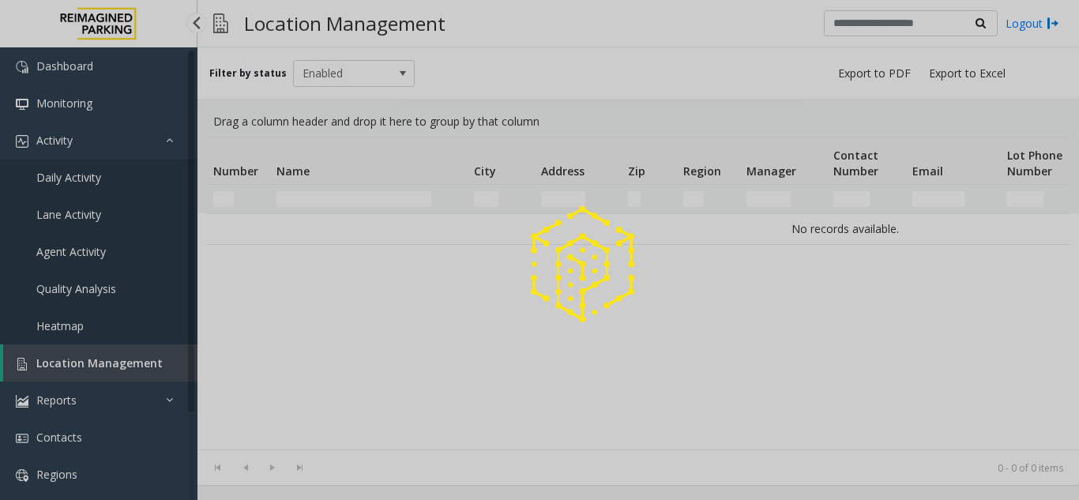
click at [155, 353] on div at bounding box center [539, 250] width 1079 height 500
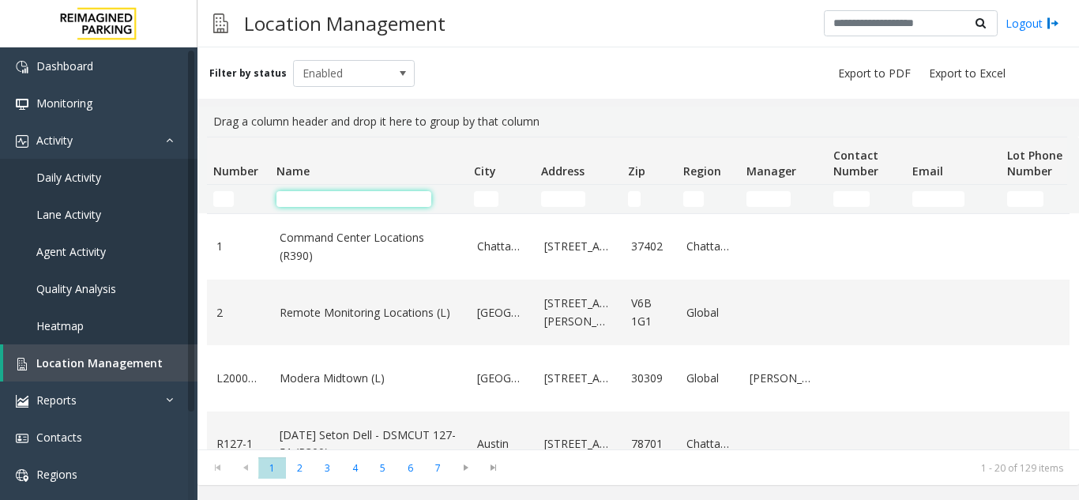
click at [328, 194] on input "Name Filter" at bounding box center [354, 199] width 155 height 16
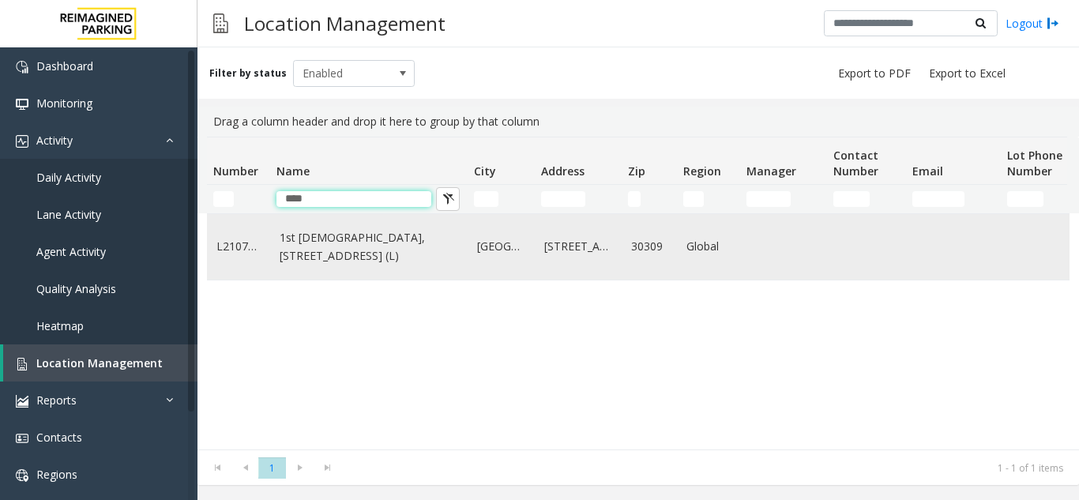
type input "****"
click at [313, 244] on link "1st Presbyterian, 1337 Peachtree St (L)" at bounding box center [369, 247] width 179 height 36
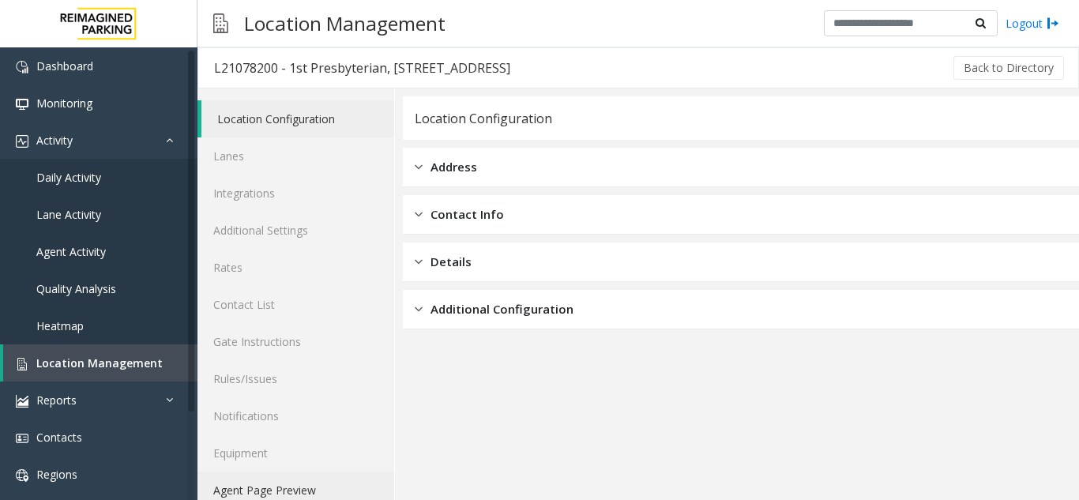
click at [344, 484] on link "Agent Page Preview" at bounding box center [296, 490] width 197 height 37
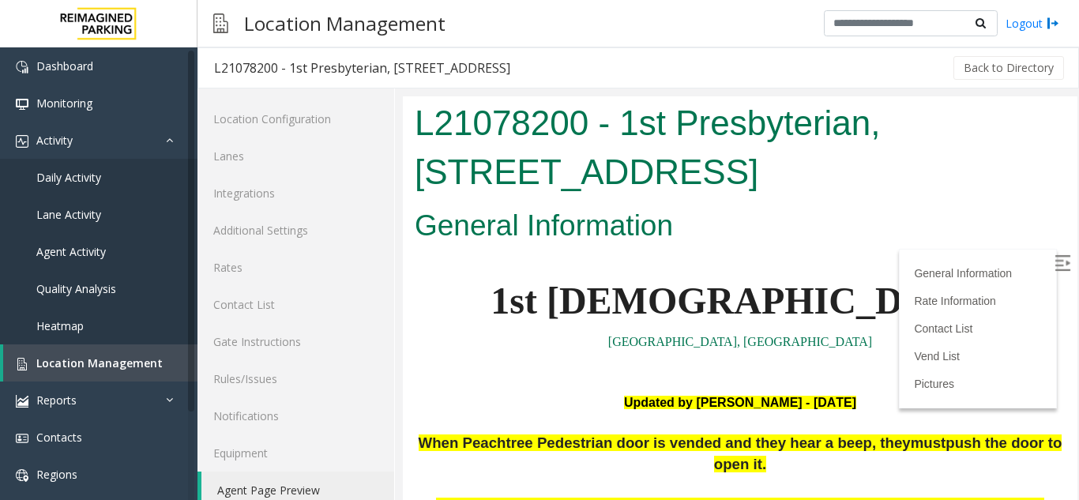
scroll to position [158, 0]
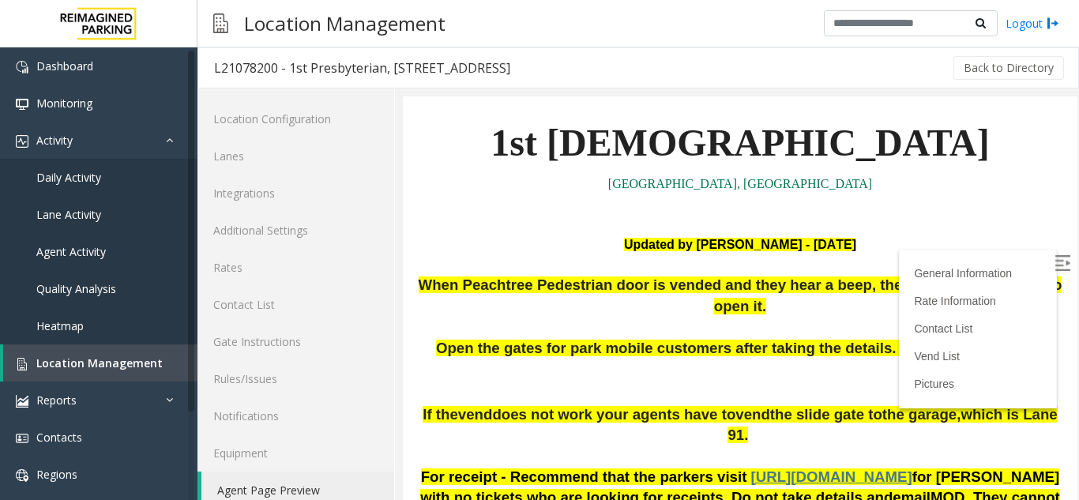
click at [1055, 269] on img at bounding box center [1063, 263] width 16 height 16
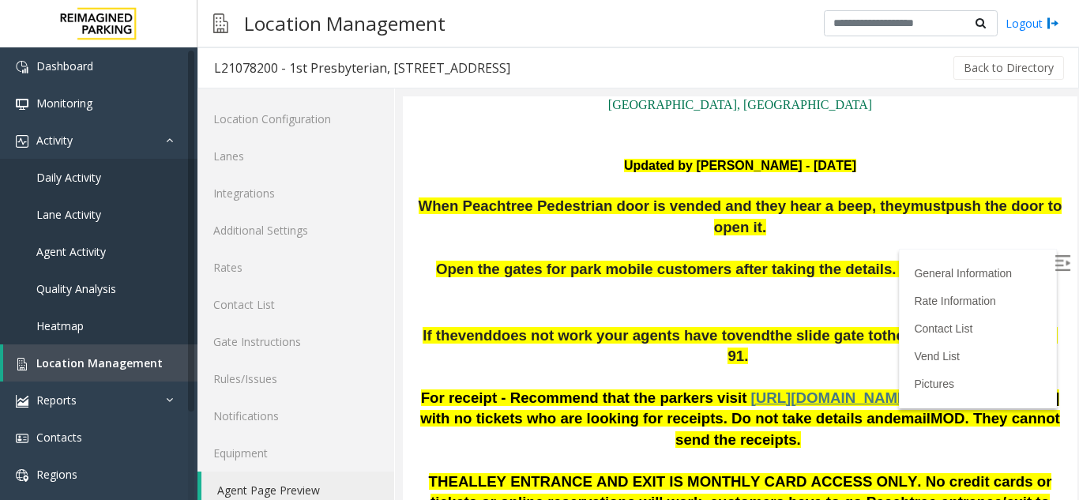
scroll to position [316, 0]
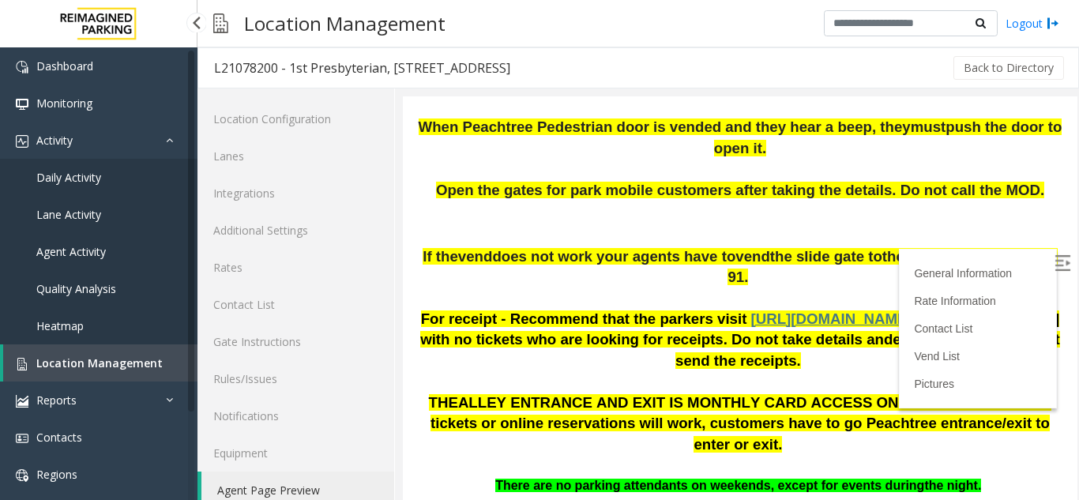
click at [110, 369] on span "Location Management" at bounding box center [99, 363] width 126 height 15
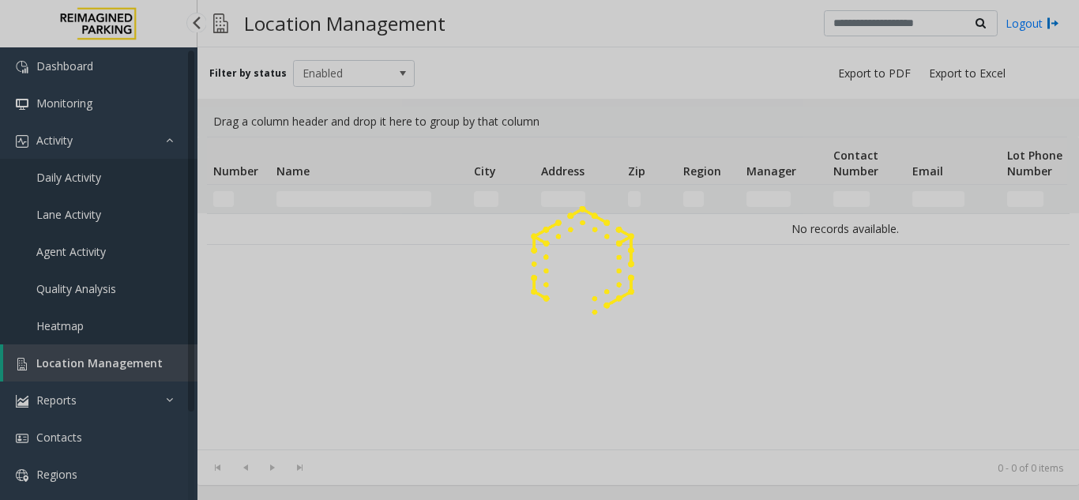
click at [109, 365] on div at bounding box center [539, 250] width 1079 height 500
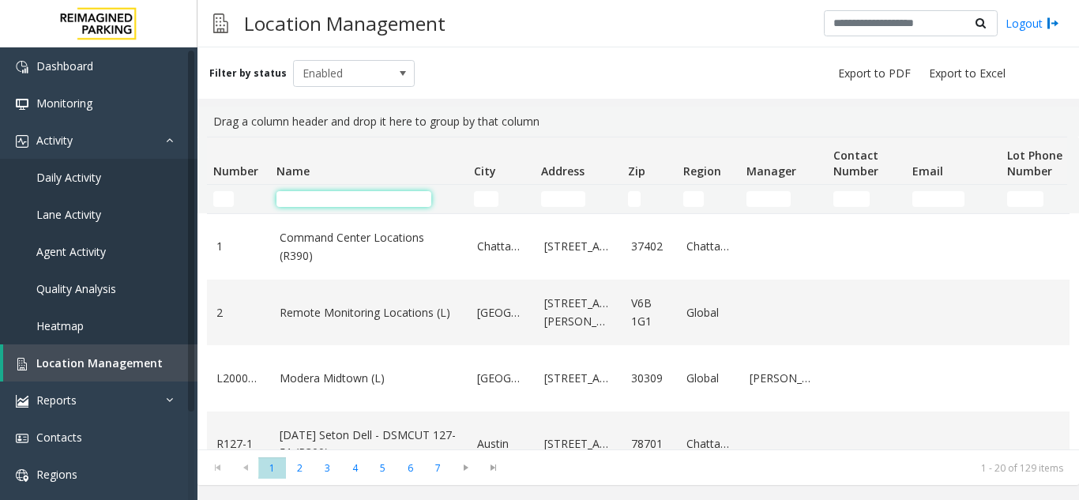
click at [365, 201] on input "Name Filter" at bounding box center [354, 199] width 155 height 16
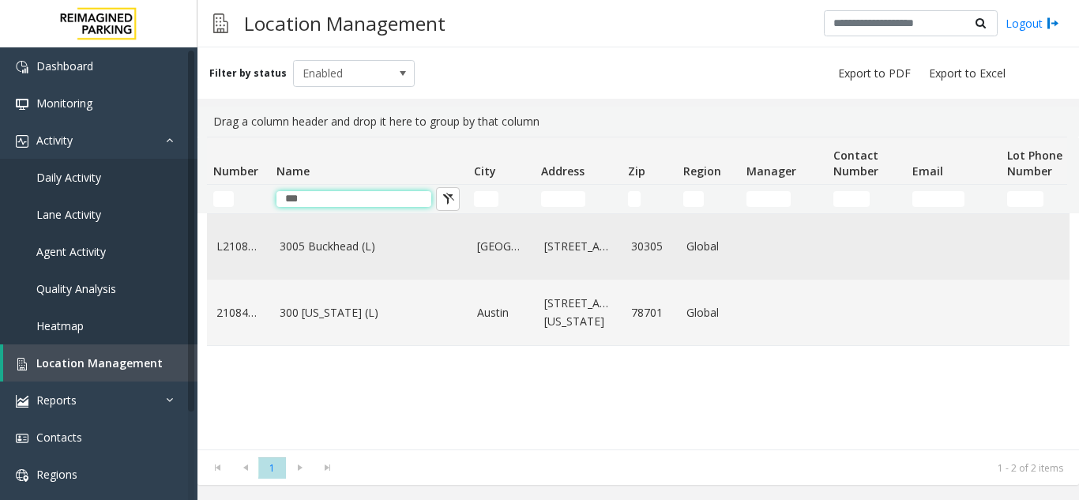
type input "***"
click at [348, 267] on td "3005 Buckhead (L)" at bounding box center [369, 247] width 198 height 66
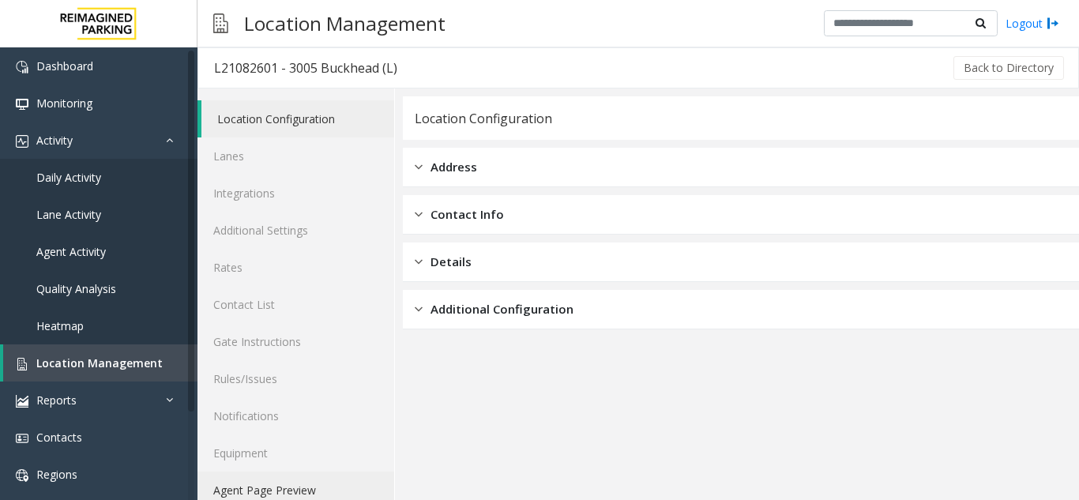
click at [288, 494] on link "Agent Page Preview" at bounding box center [296, 490] width 197 height 37
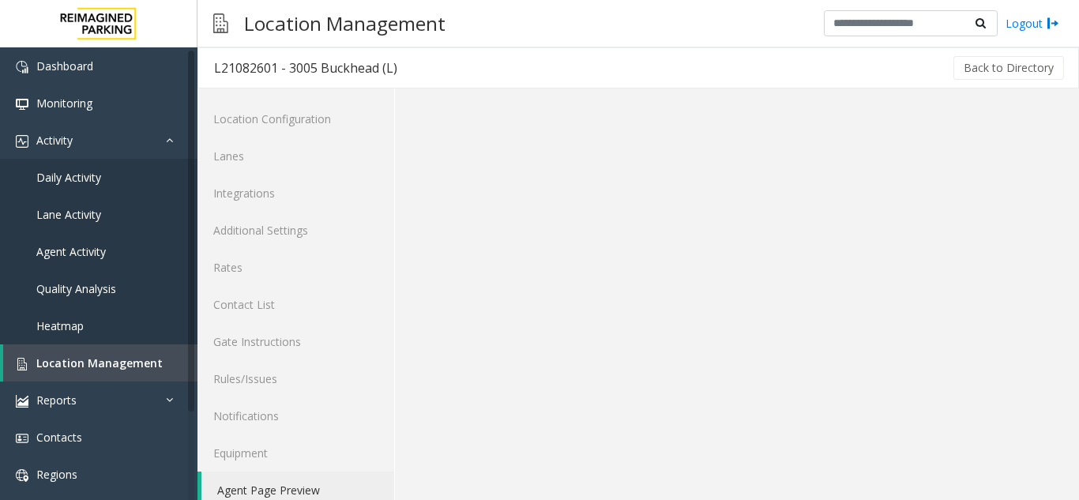
click at [292, 487] on link "Agent Page Preview" at bounding box center [297, 490] width 193 height 37
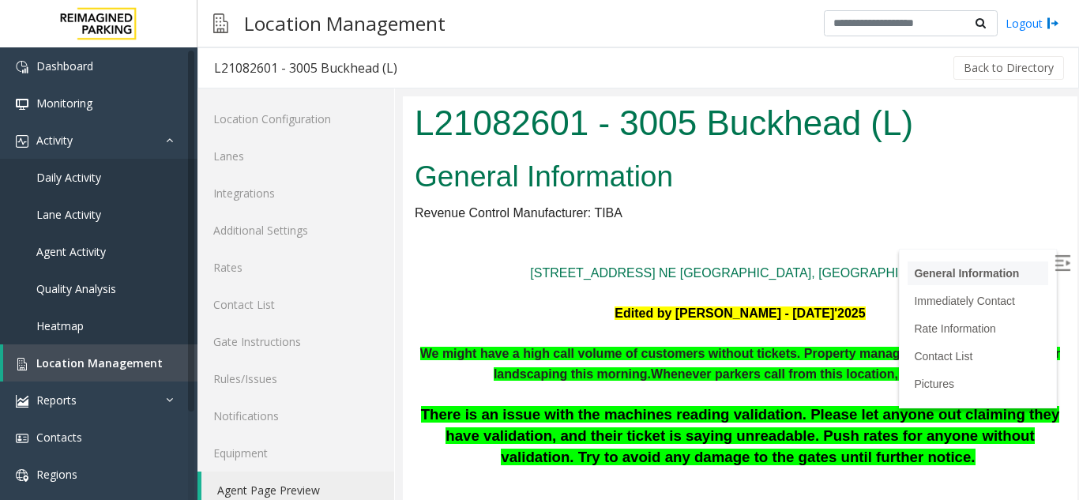
click at [1055, 265] on img at bounding box center [1063, 263] width 16 height 16
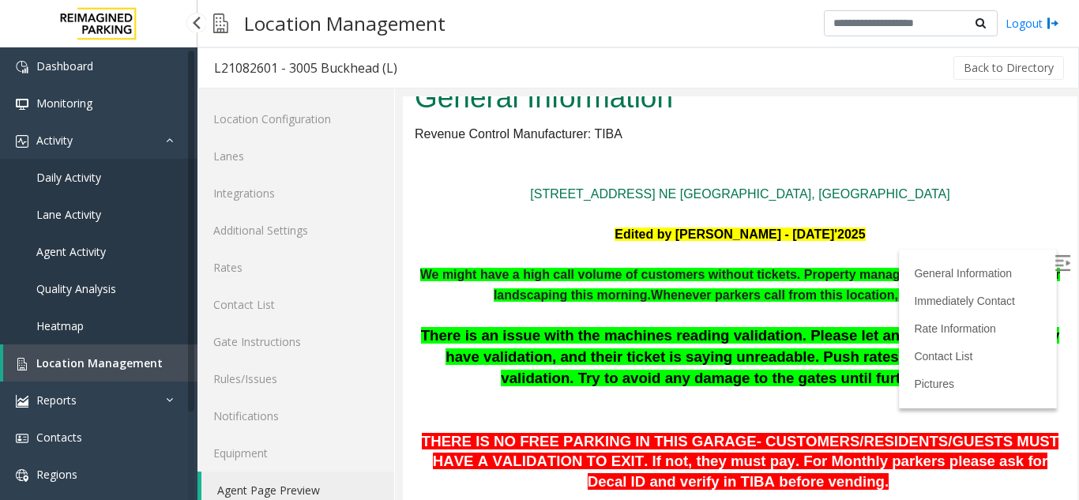
click at [126, 364] on span "Location Management" at bounding box center [99, 363] width 126 height 15
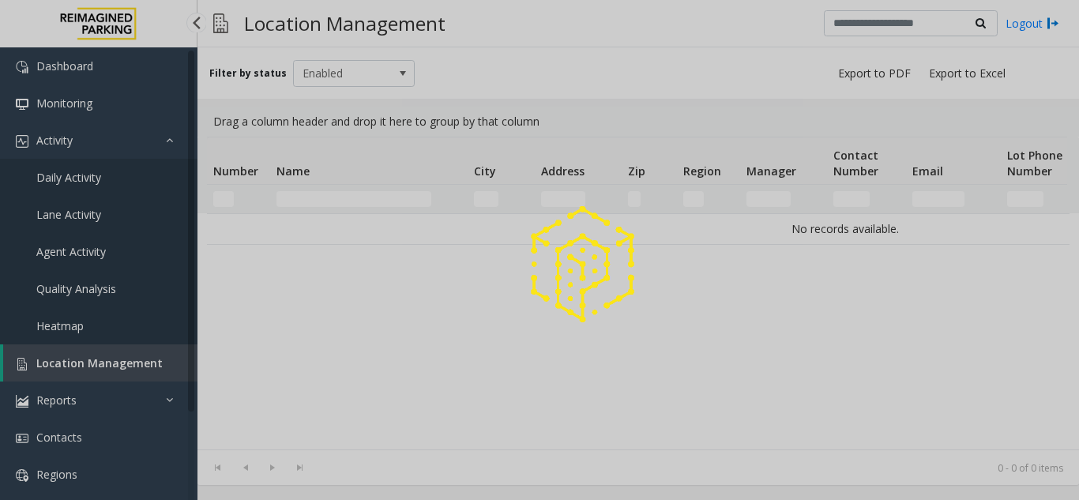
click at [126, 364] on div at bounding box center [539, 250] width 1079 height 500
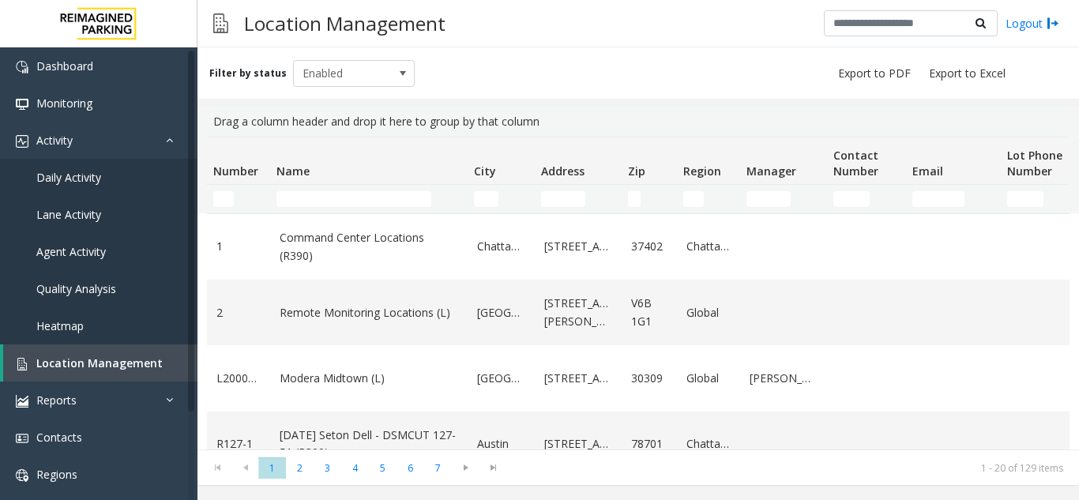
click at [355, 190] on td "Name Filter" at bounding box center [369, 199] width 198 height 28
click at [382, 205] on input "Name Filter" at bounding box center [354, 199] width 155 height 16
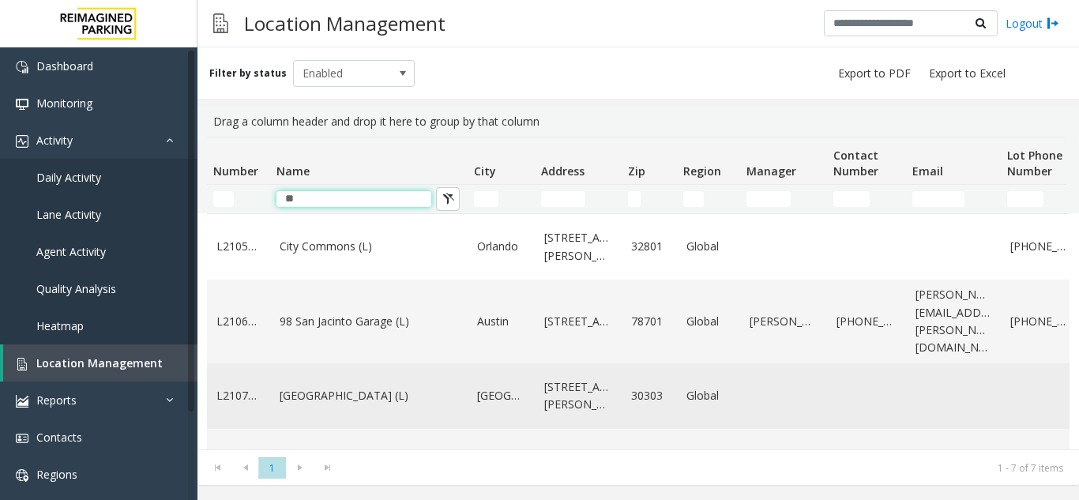
type input "**"
click at [360, 387] on link "City Plaza (L)" at bounding box center [369, 395] width 179 height 17
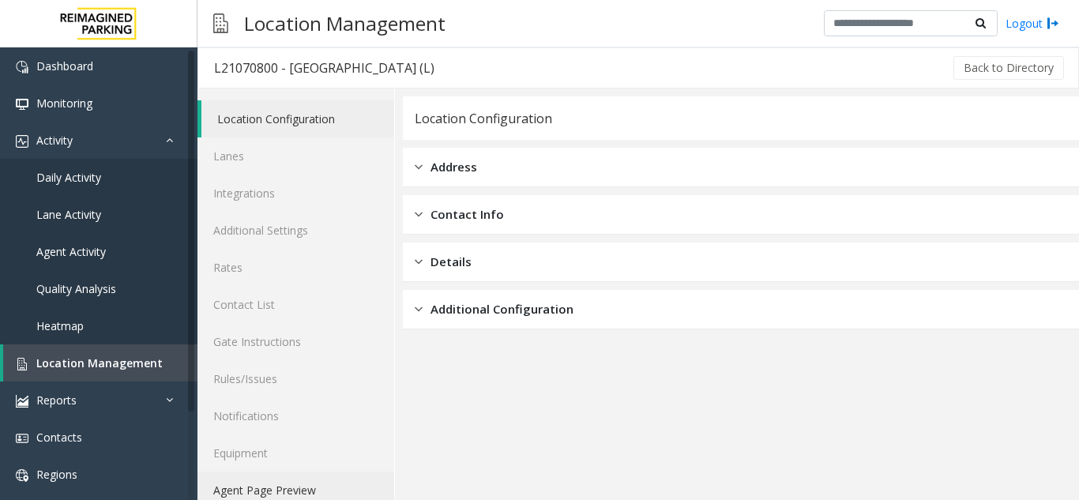
click at [321, 489] on link "Agent Page Preview" at bounding box center [296, 490] width 197 height 37
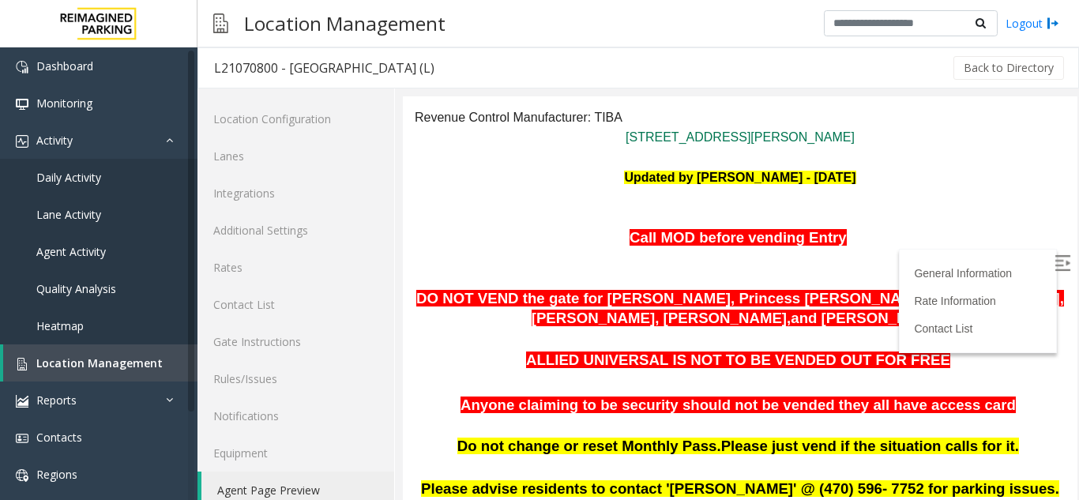
scroll to position [158, 0]
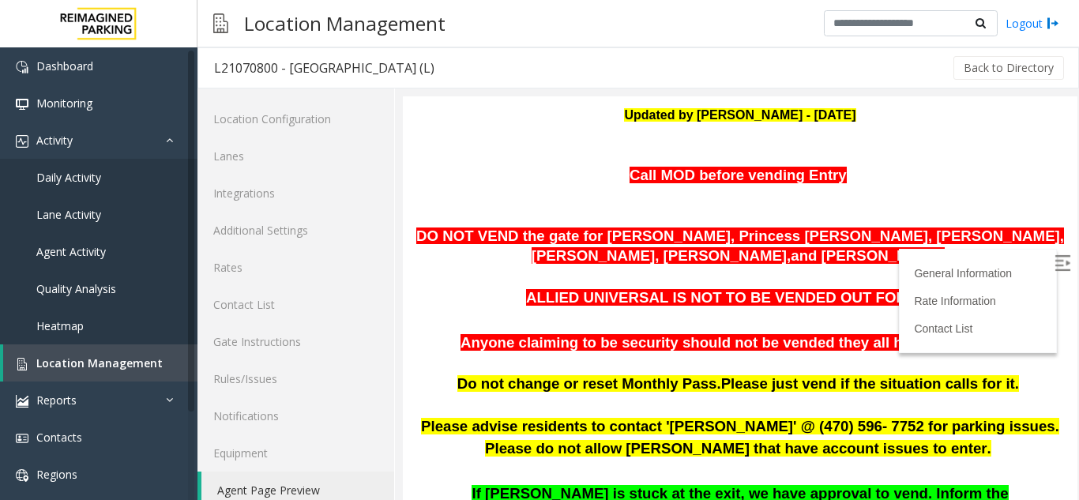
click at [1055, 259] on img at bounding box center [1063, 263] width 16 height 16
click at [79, 366] on span "Location Management" at bounding box center [99, 363] width 126 height 15
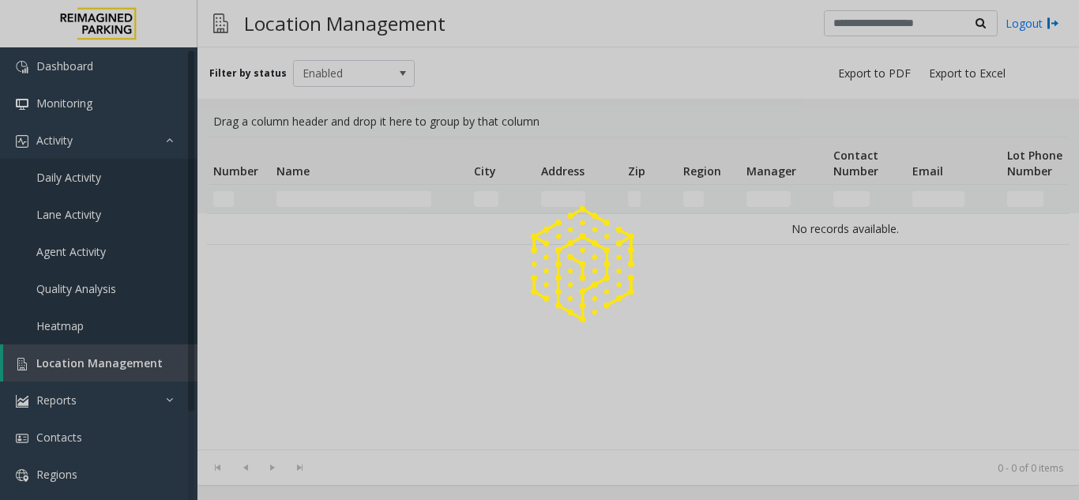
click at [79, 366] on div at bounding box center [539, 250] width 1079 height 500
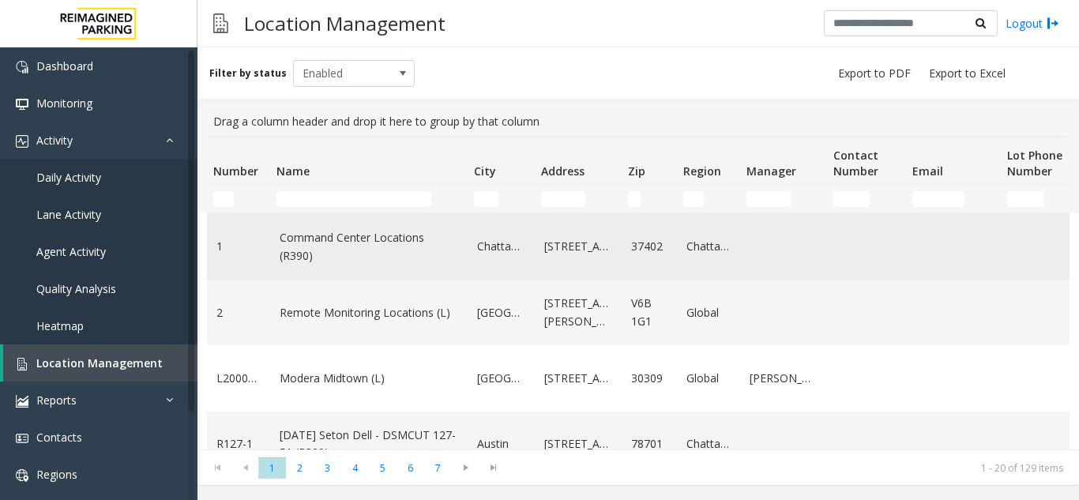
click at [328, 215] on td "Command Center Locations (R390)" at bounding box center [369, 247] width 198 height 66
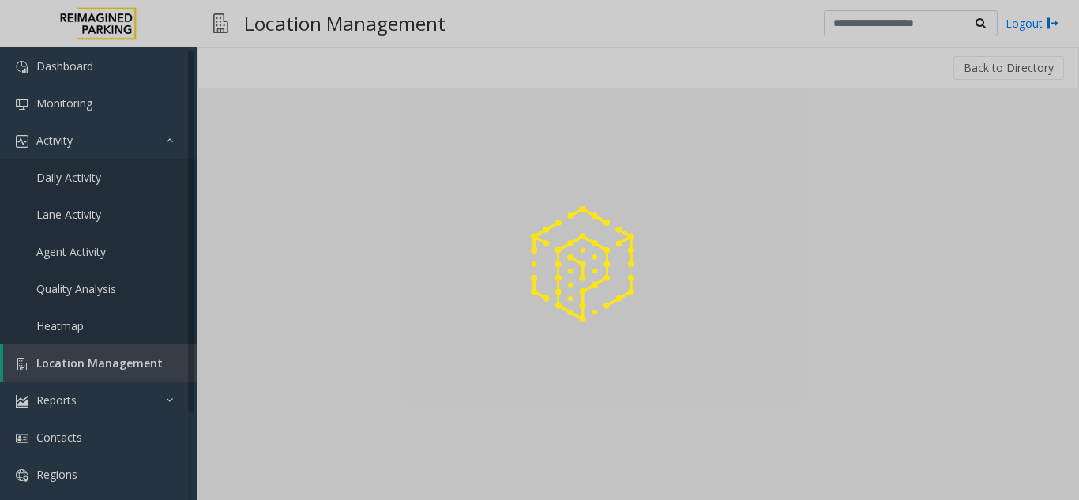
click at [322, 203] on div at bounding box center [539, 250] width 1079 height 500
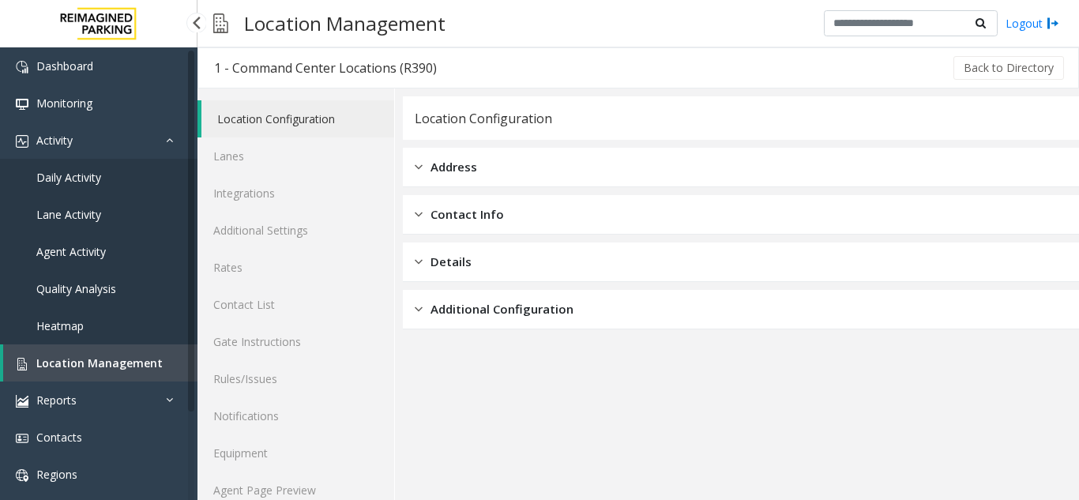
click at [153, 352] on link "Location Management" at bounding box center [100, 363] width 194 height 37
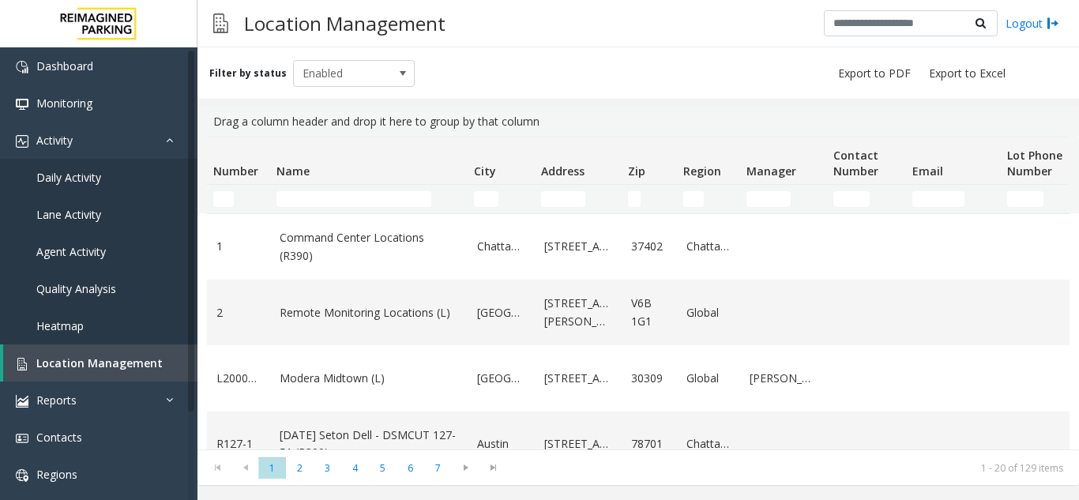
click at [342, 207] on td "Name Filter" at bounding box center [369, 199] width 198 height 28
click at [334, 201] on input "Name Filter" at bounding box center [354, 199] width 155 height 16
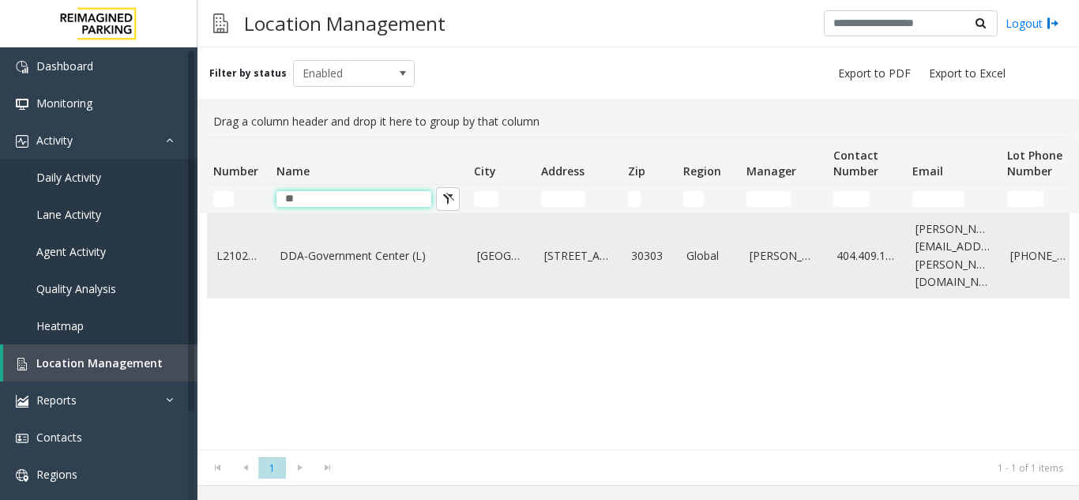
type input "**"
click at [313, 247] on link "DDA-Government Center (L)" at bounding box center [369, 255] width 179 height 17
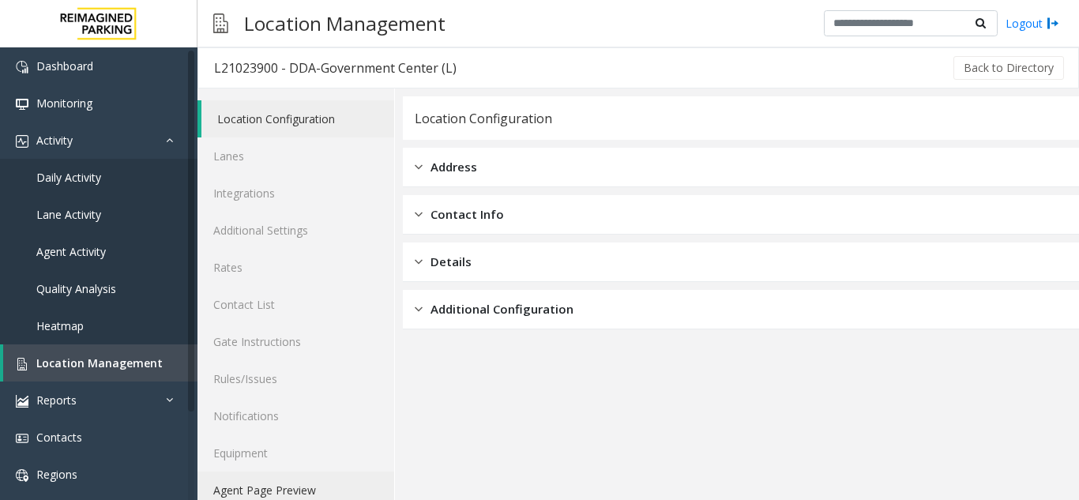
click at [282, 495] on link "Agent Page Preview" at bounding box center [296, 490] width 197 height 37
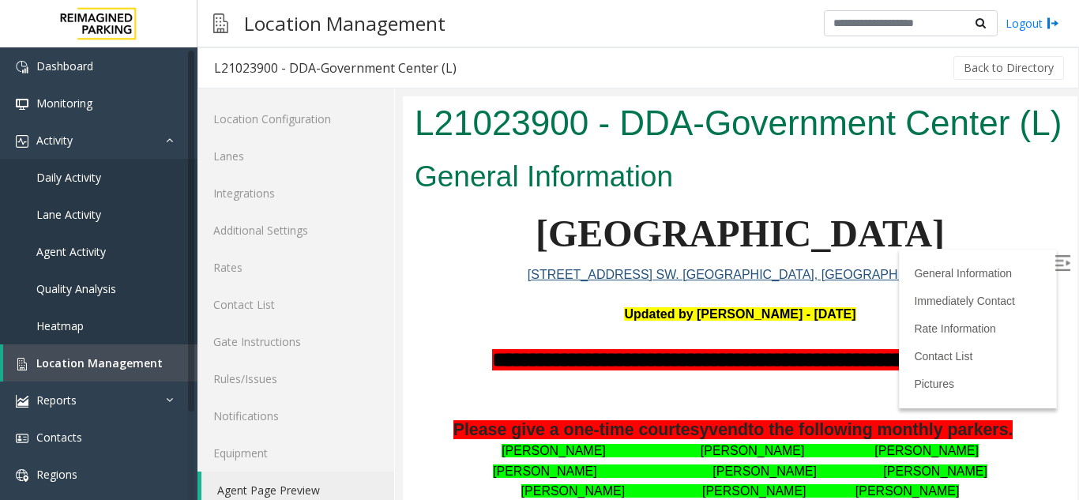
click at [1055, 258] on img at bounding box center [1063, 263] width 16 height 16
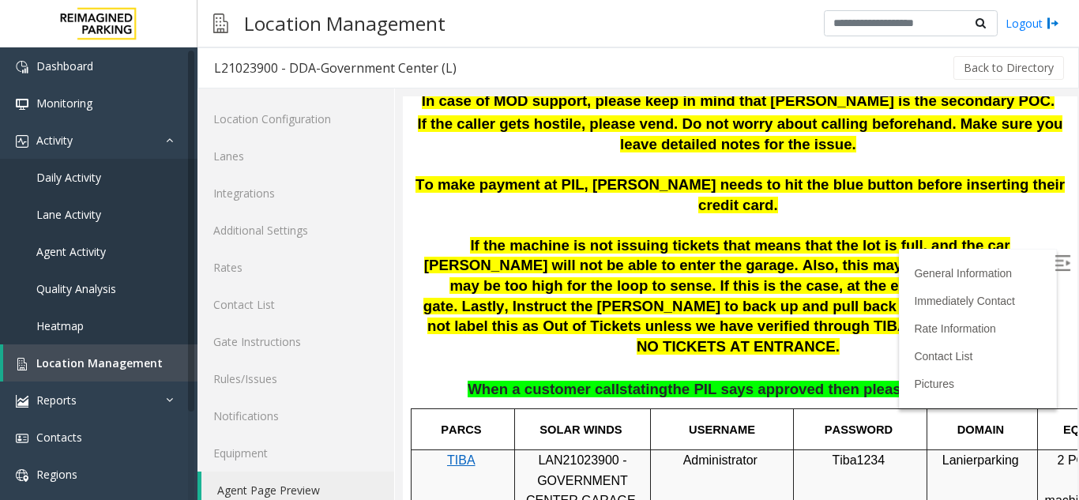
scroll to position [553, 0]
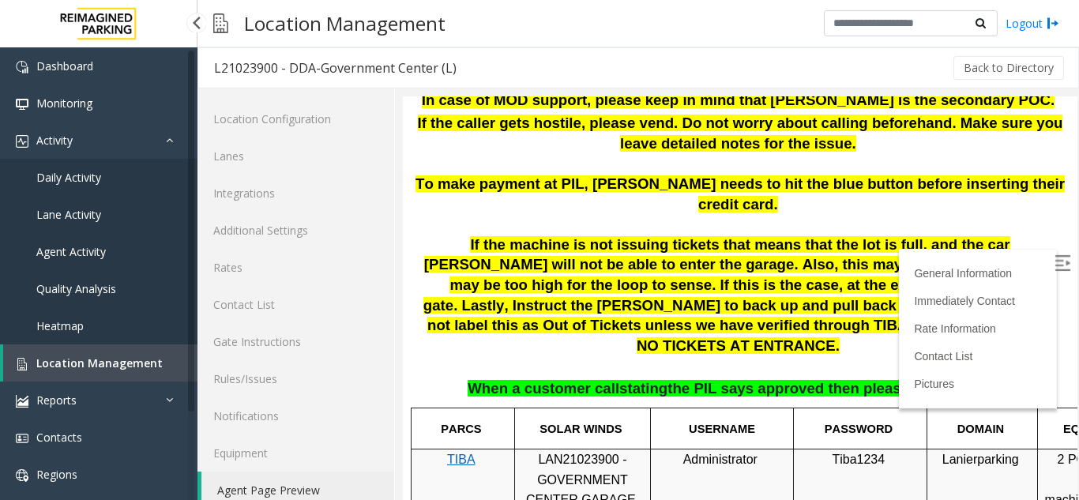
click at [84, 355] on link "Location Management" at bounding box center [100, 363] width 194 height 37
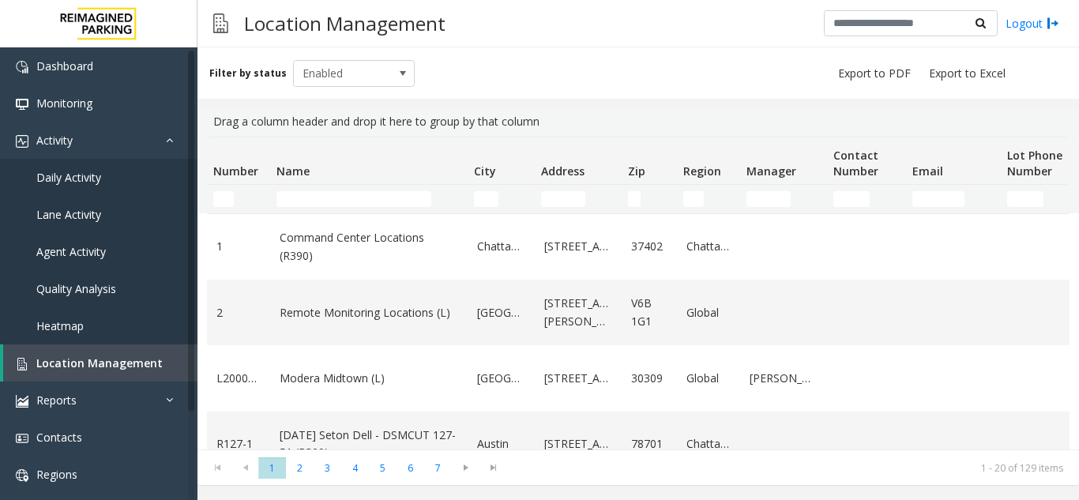
click at [350, 190] on td "Name Filter" at bounding box center [369, 199] width 198 height 28
click at [348, 198] on input "Name Filter" at bounding box center [354, 199] width 155 height 16
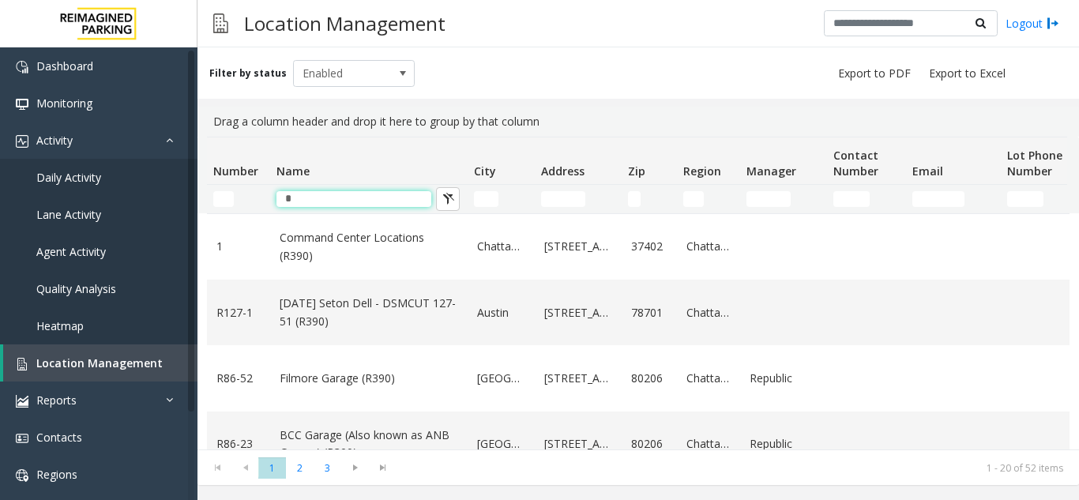
type input "*"
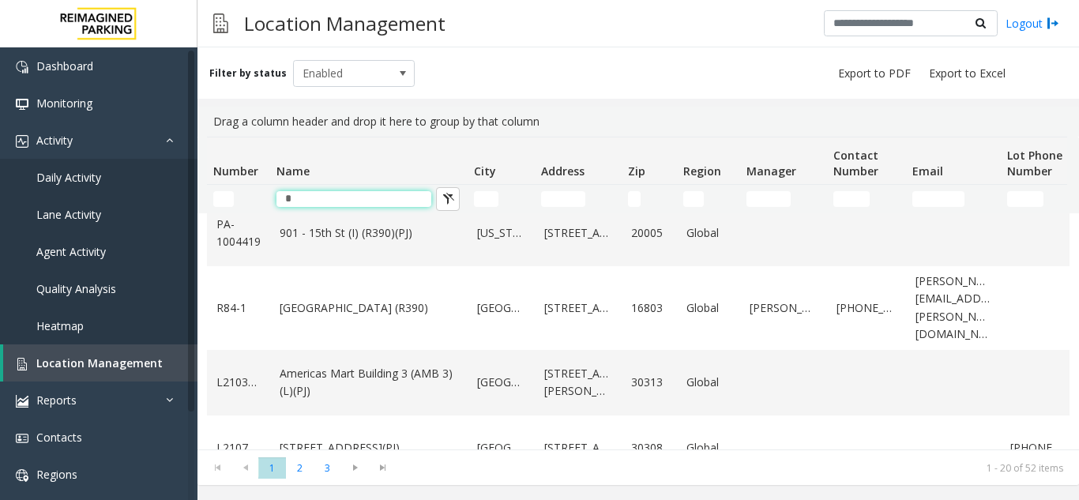
scroll to position [869, 0]
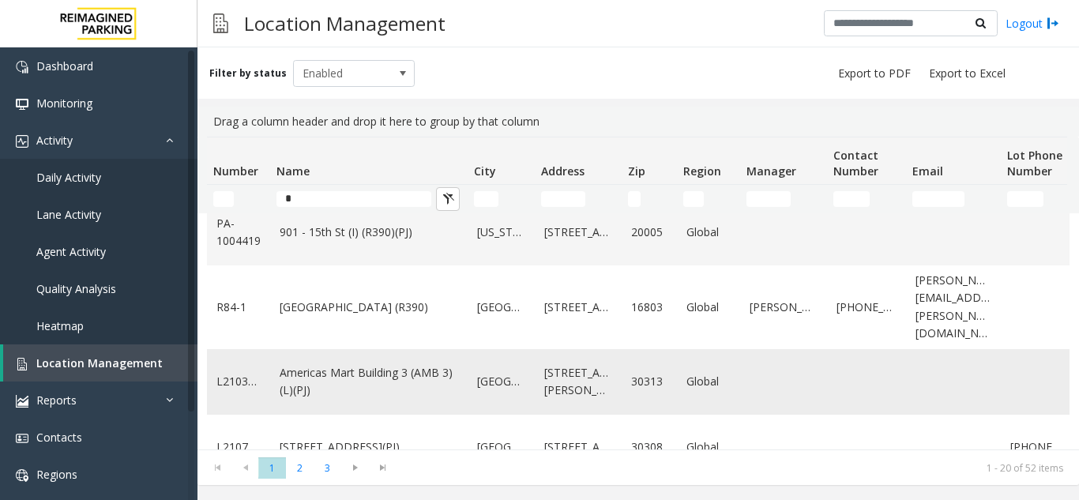
click at [443, 364] on link "Americas Mart Building 3 (AMB 3) (L)(PJ)" at bounding box center [369, 382] width 179 height 36
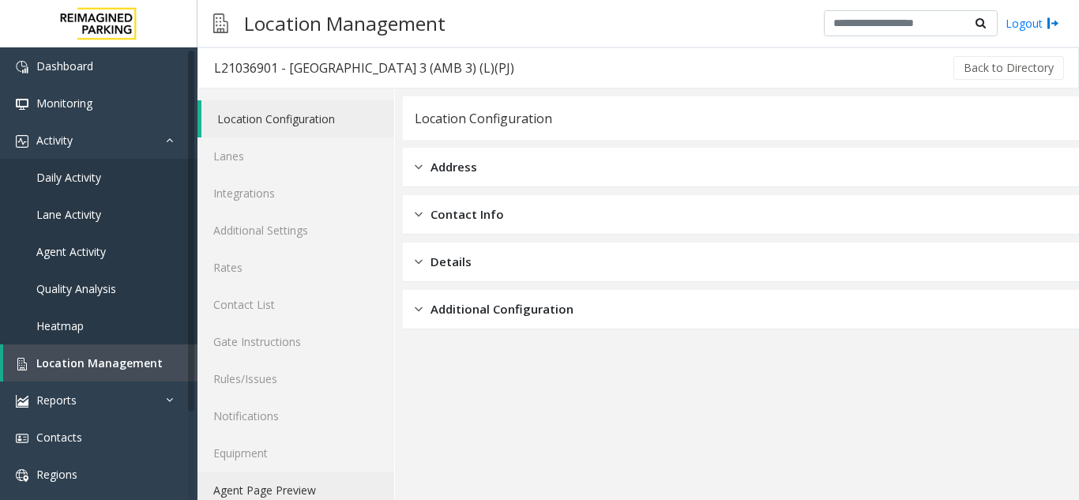
click at [318, 489] on link "Agent Page Preview" at bounding box center [296, 490] width 197 height 37
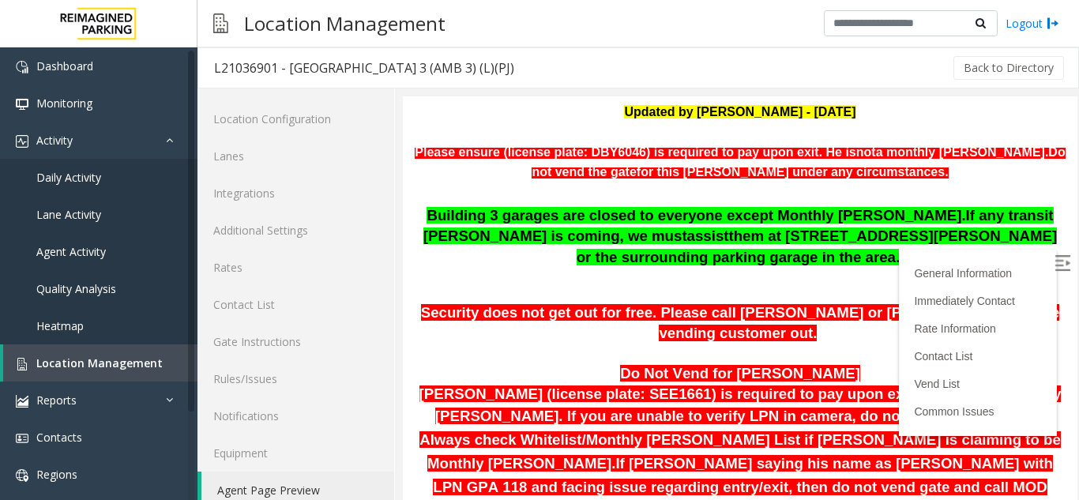
scroll to position [632, 0]
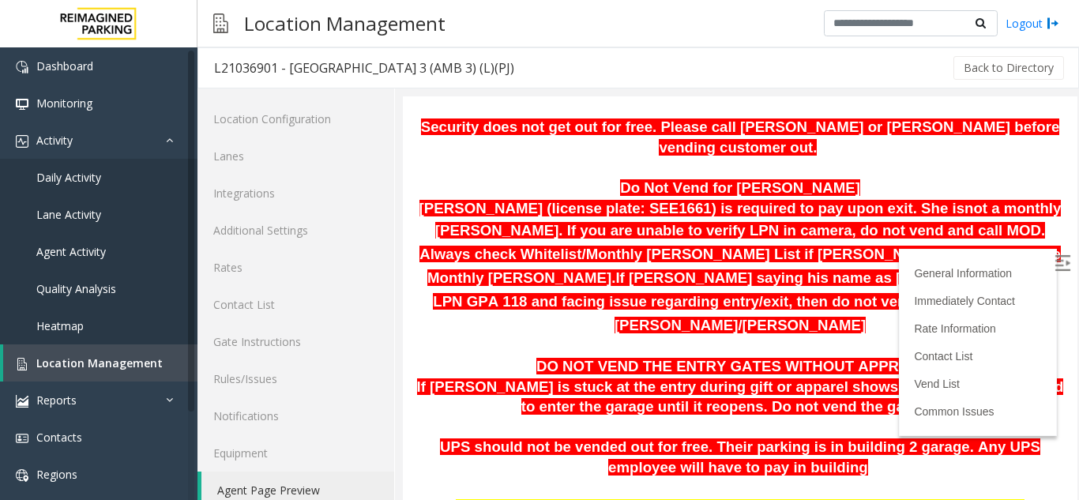
click at [1055, 266] on img at bounding box center [1063, 263] width 16 height 16
click at [71, 361] on span "Location Management" at bounding box center [99, 363] width 126 height 15
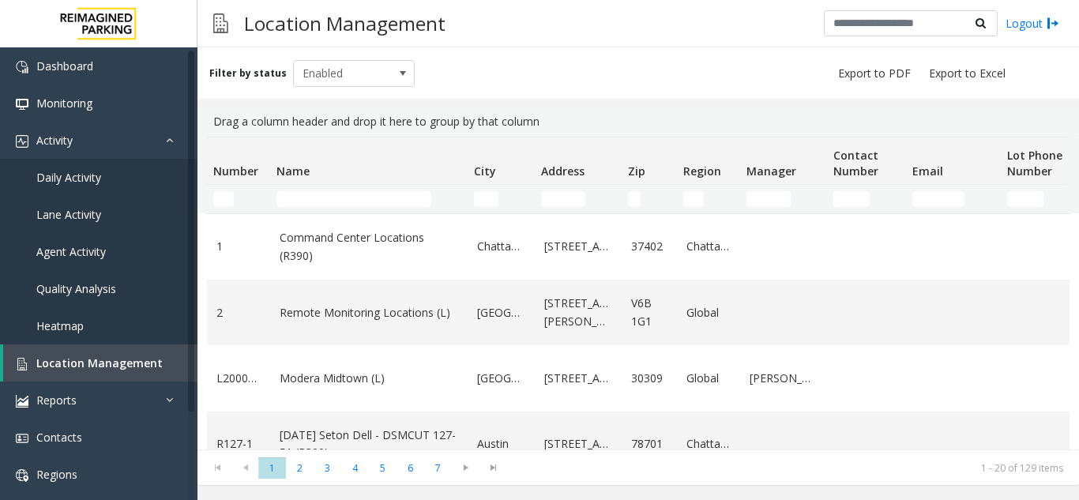
click at [329, 188] on td "Name Filter" at bounding box center [369, 199] width 198 height 28
click at [330, 200] on input "Name Filter" at bounding box center [354, 199] width 155 height 16
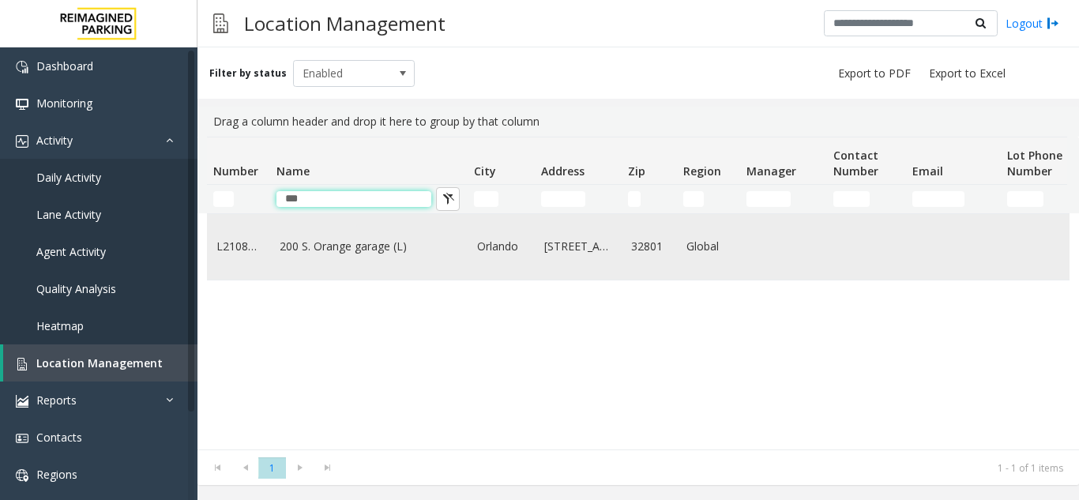
type input "***"
click at [405, 249] on link "200 S. Orange garage (L)" at bounding box center [369, 246] width 179 height 17
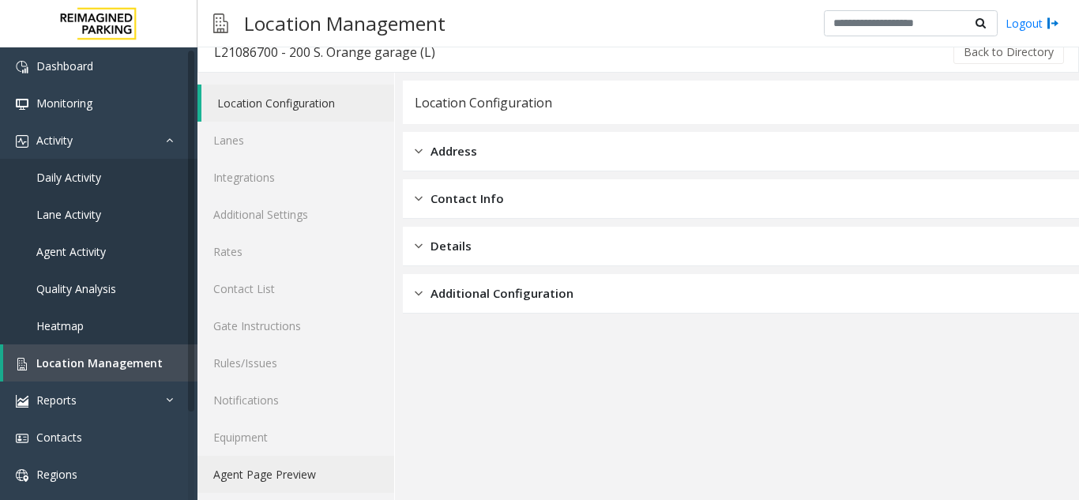
scroll to position [21, 0]
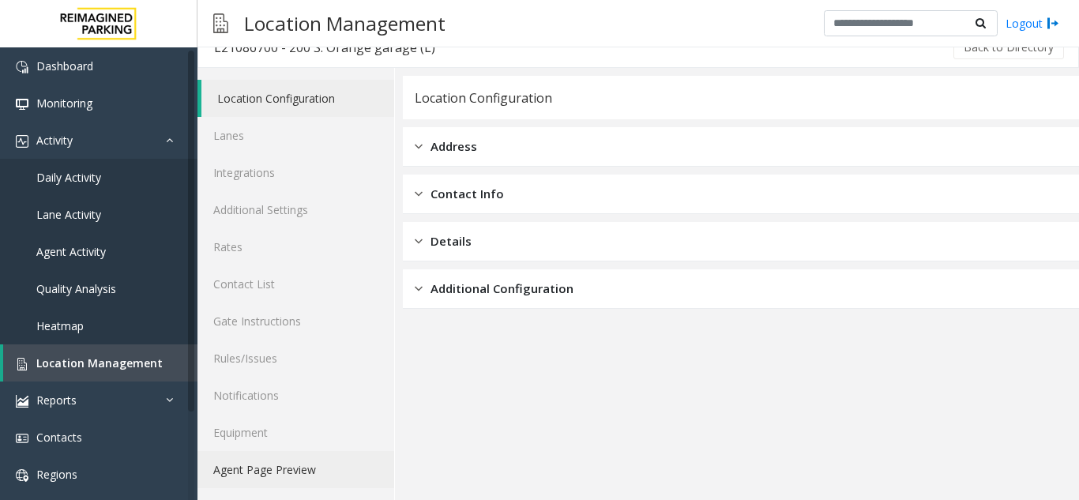
click at [237, 477] on link "Agent Page Preview" at bounding box center [296, 469] width 197 height 37
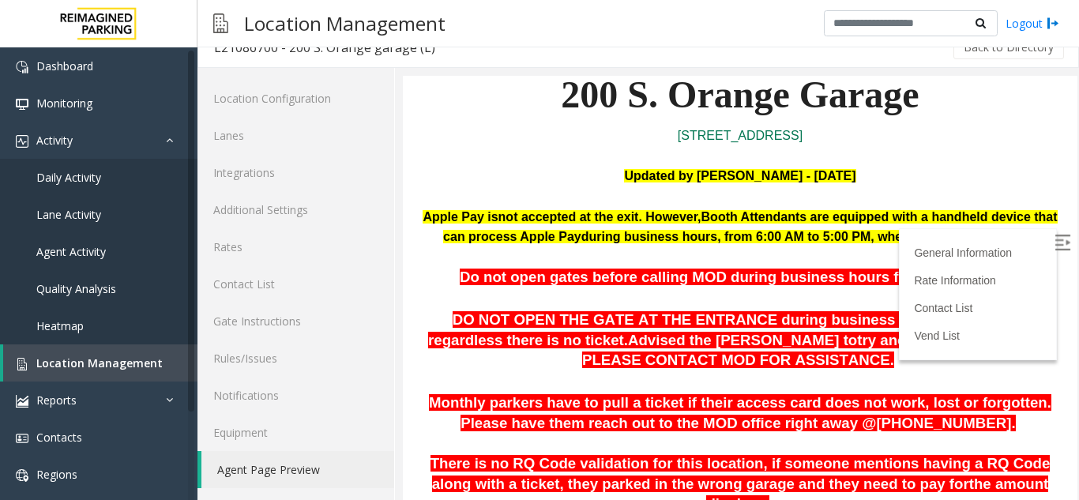
scroll to position [158, 0]
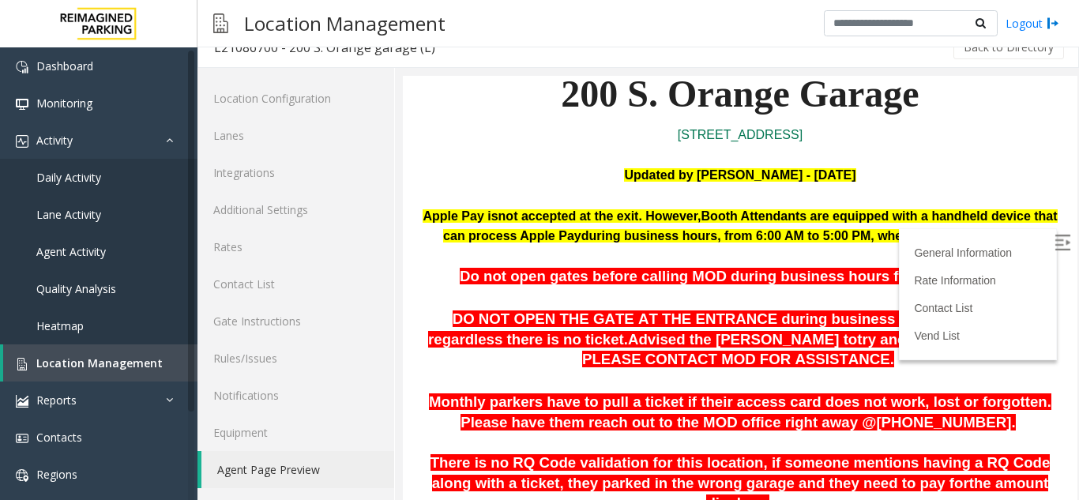
click at [1055, 250] on img at bounding box center [1063, 243] width 16 height 16
click at [69, 360] on span "Location Management" at bounding box center [99, 363] width 126 height 15
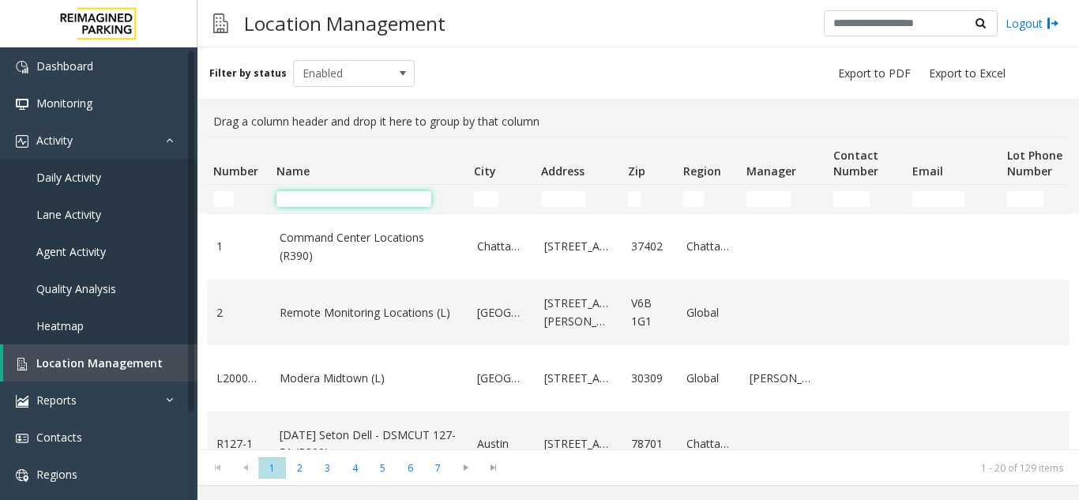
click at [356, 201] on input "Name Filter" at bounding box center [354, 199] width 155 height 16
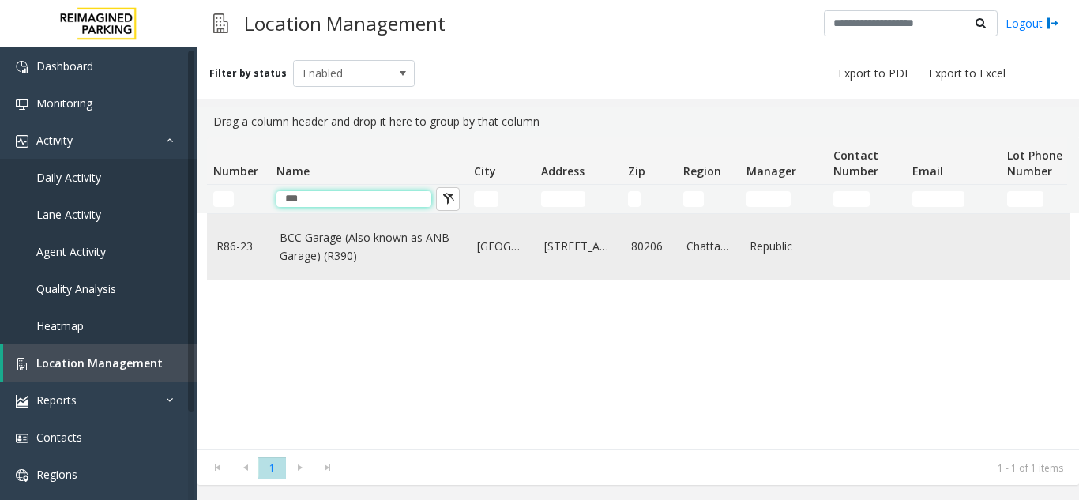
type input "***"
click at [386, 251] on link "BCC Garage (Also known as ANB Garage) (R390)" at bounding box center [369, 247] width 179 height 36
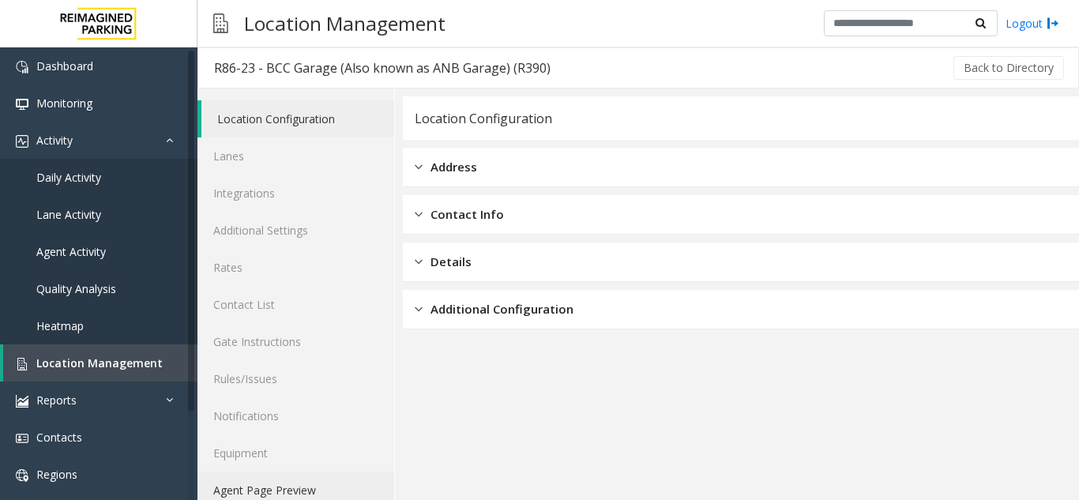
click at [254, 493] on link "Agent Page Preview" at bounding box center [296, 490] width 197 height 37
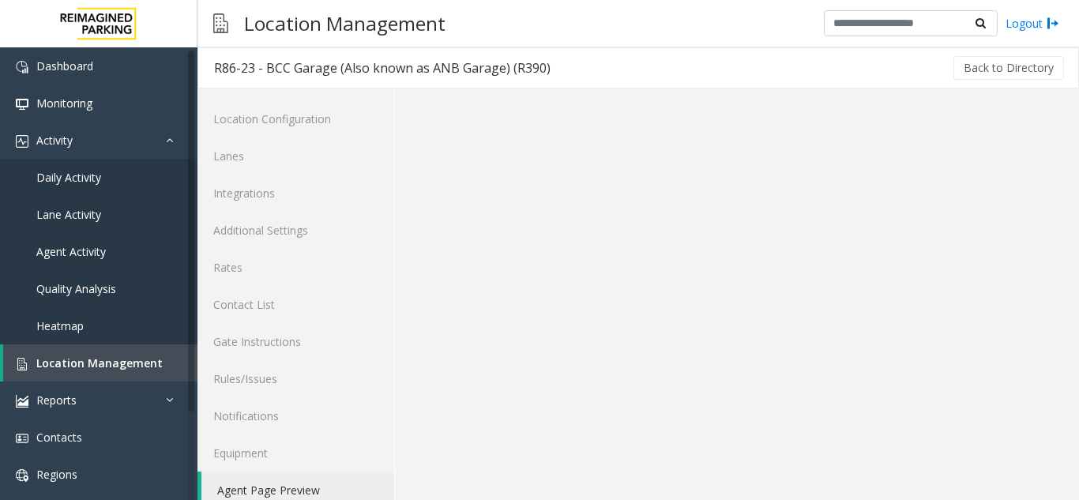
click at [254, 493] on link "Agent Page Preview" at bounding box center [297, 490] width 193 height 37
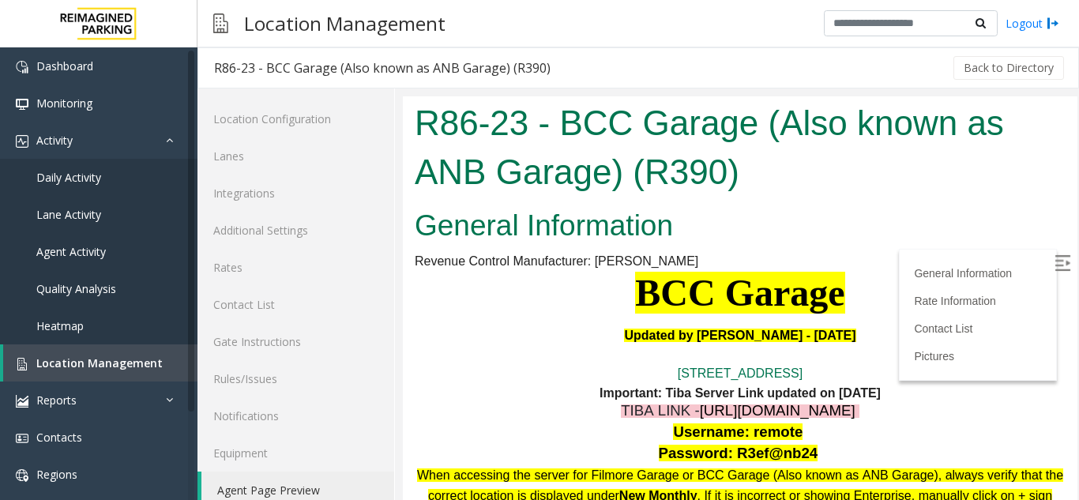
click at [1055, 265] on img at bounding box center [1063, 263] width 16 height 16
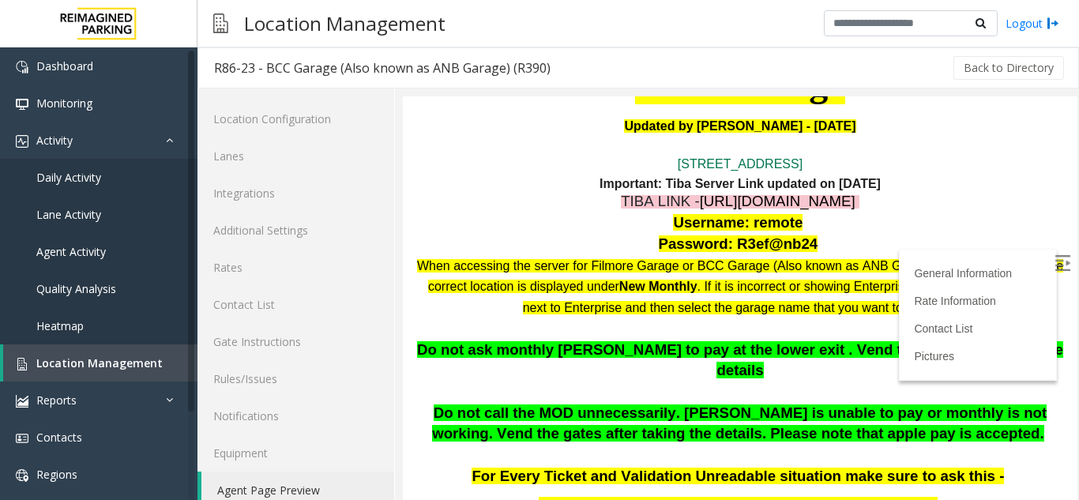
scroll to position [237, 0]
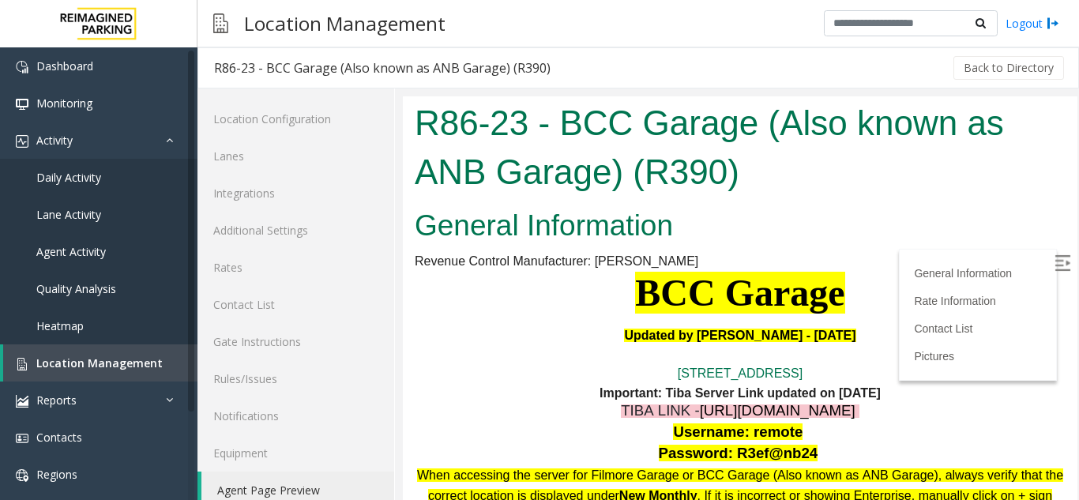
scroll to position [237, 0]
